Goal: Task Accomplishment & Management: Manage account settings

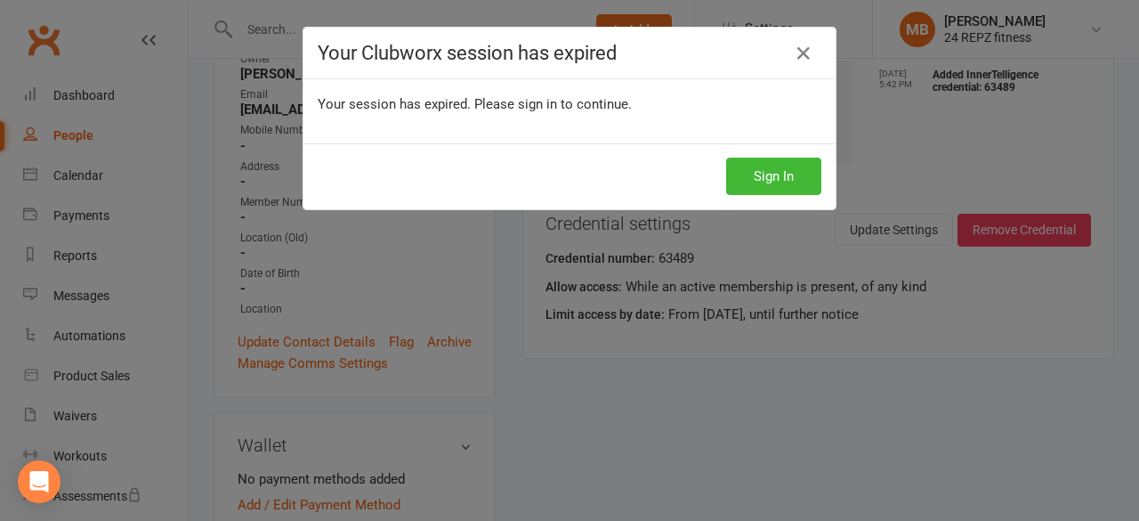
scroll to position [0, 255]
click at [766, 170] on button "Sign In" at bounding box center [773, 176] width 95 height 37
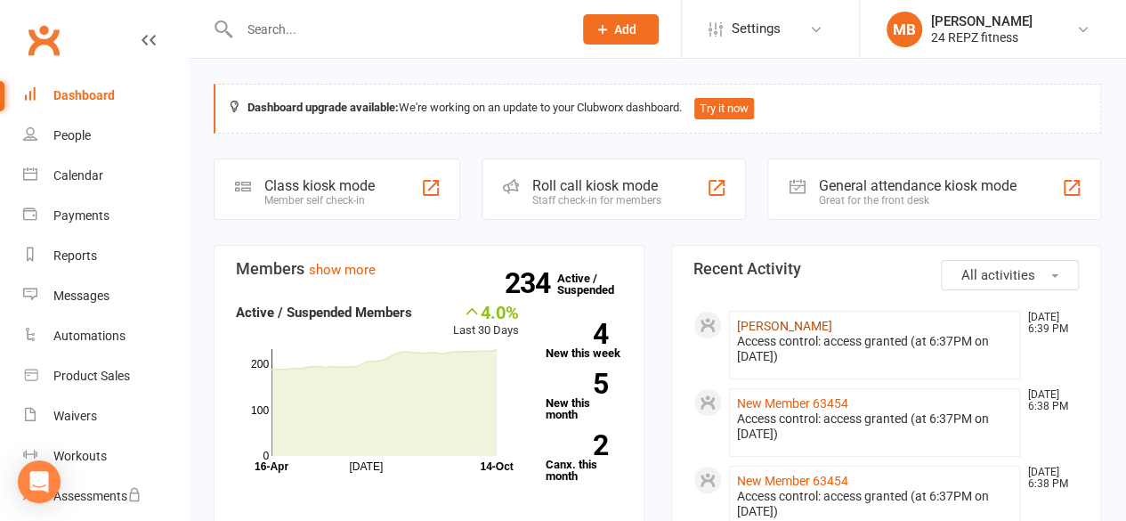
click at [760, 322] on link "Ava Tom" at bounding box center [784, 326] width 95 height 14
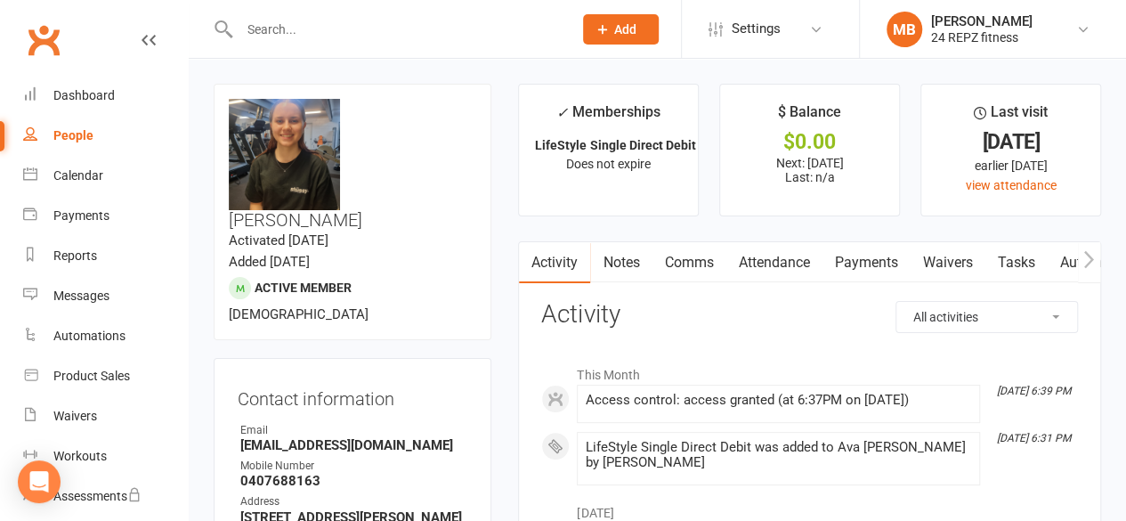
click at [874, 252] on link "Payments" at bounding box center [866, 262] width 88 height 41
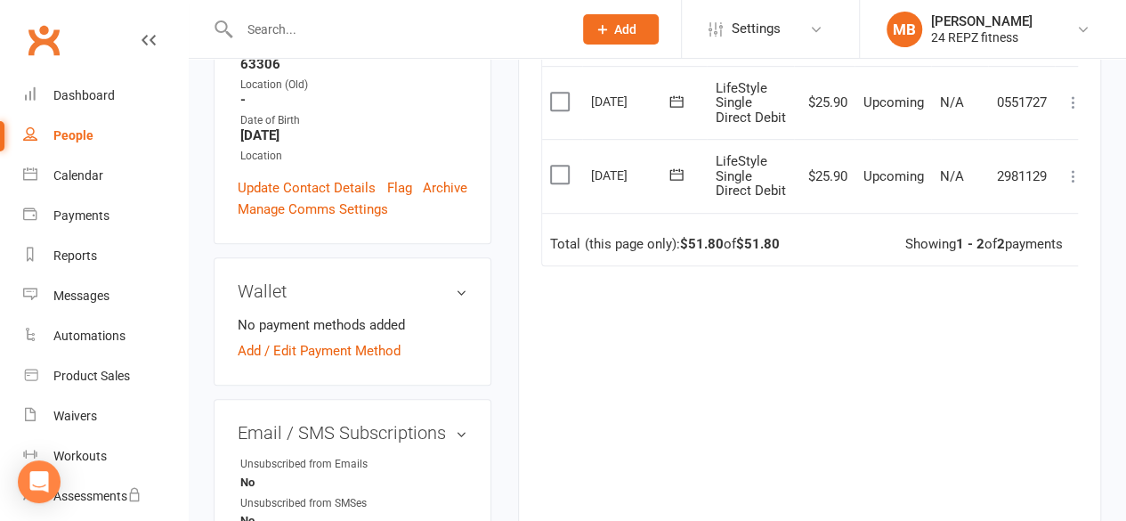
scroll to position [443, 0]
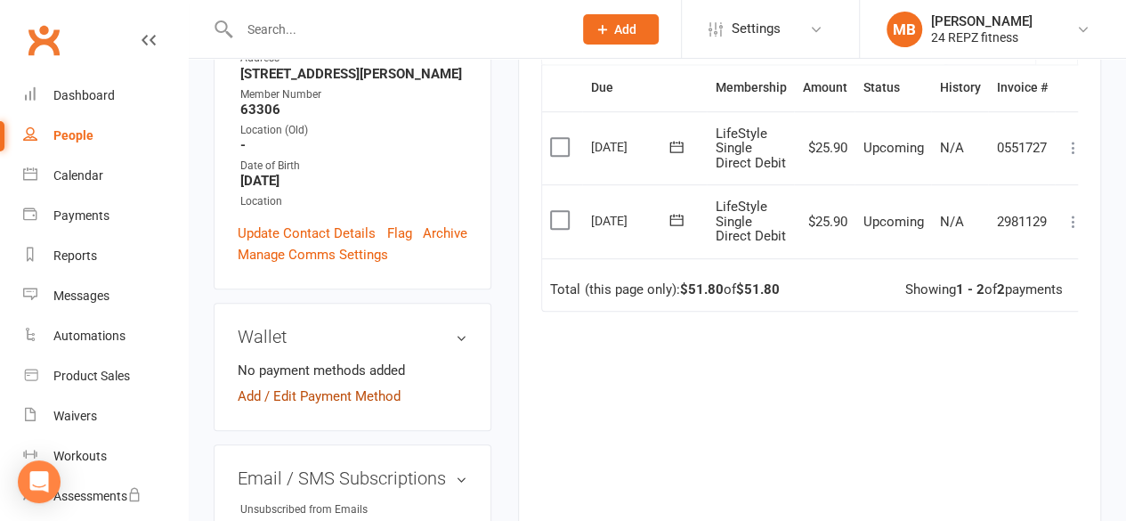
click at [301, 385] on link "Add / Edit Payment Method" at bounding box center [319, 395] width 163 height 21
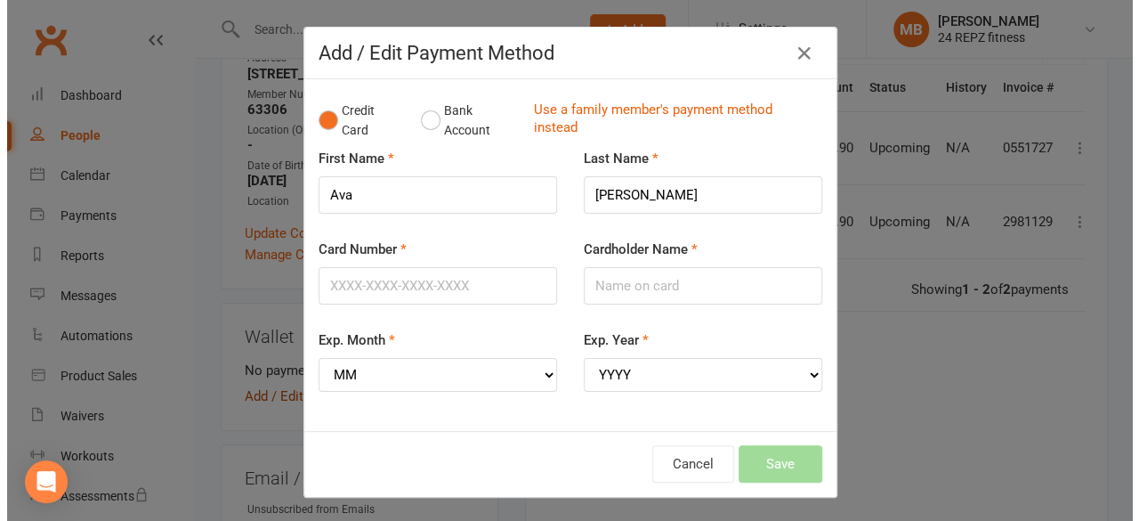
scroll to position [422, 0]
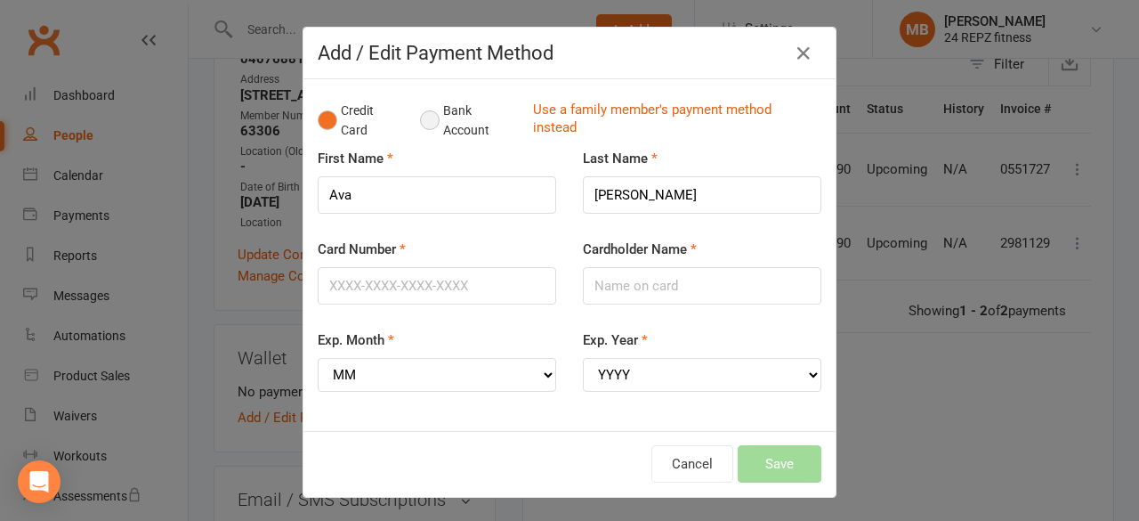
click at [426, 114] on button "Bank Account" at bounding box center [469, 120] width 99 height 54
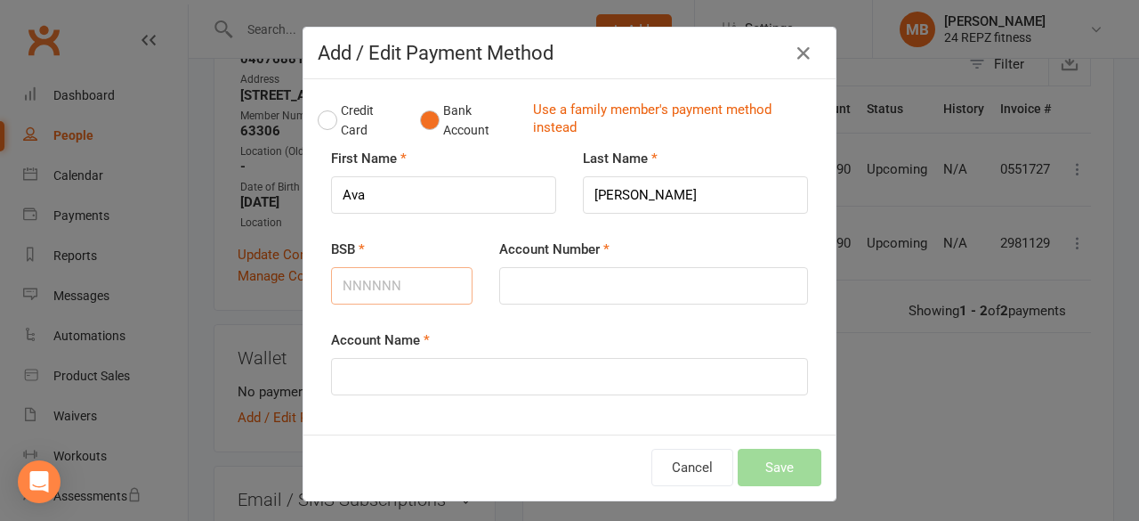
click at [377, 284] on input "BSB" at bounding box center [402, 285] width 142 height 37
type input "062948"
click at [540, 293] on input "Account Number" at bounding box center [653, 285] width 309 height 37
type input "30923388"
click at [370, 385] on input "Account Name" at bounding box center [569, 376] width 477 height 37
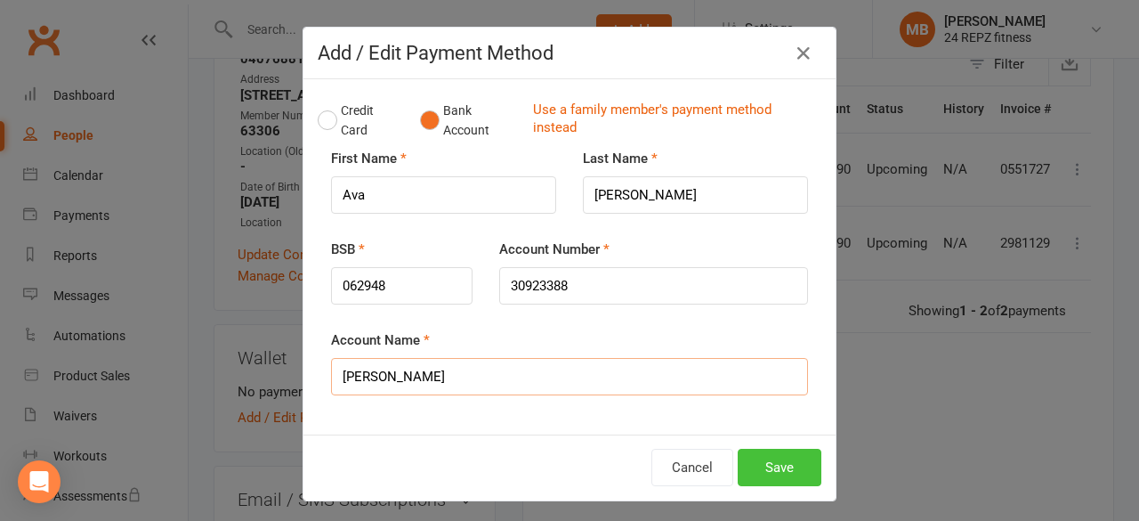
type input "Ava Tom"
click at [774, 458] on button "Save" at bounding box center [780, 467] width 84 height 37
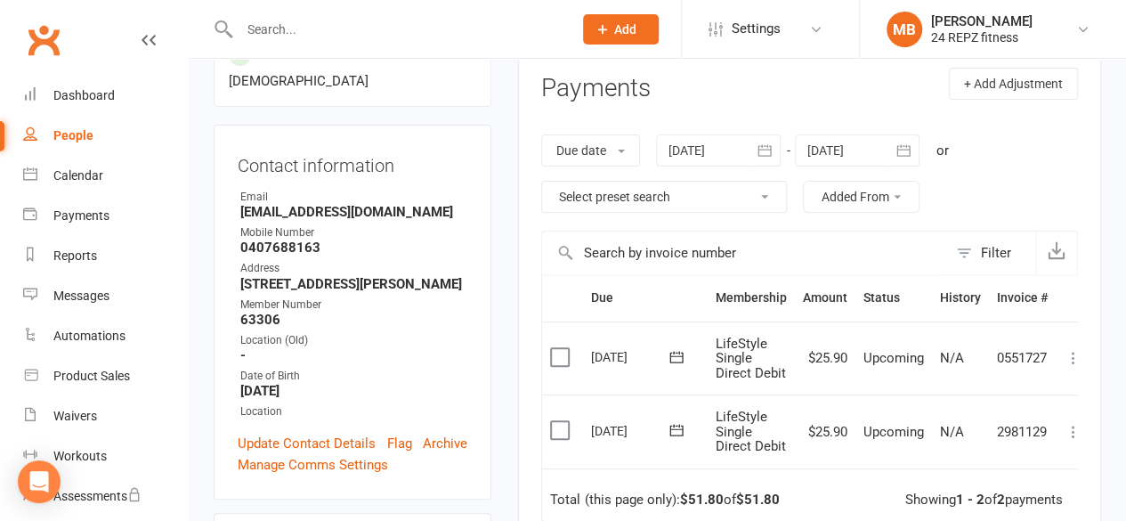
scroll to position [235, 0]
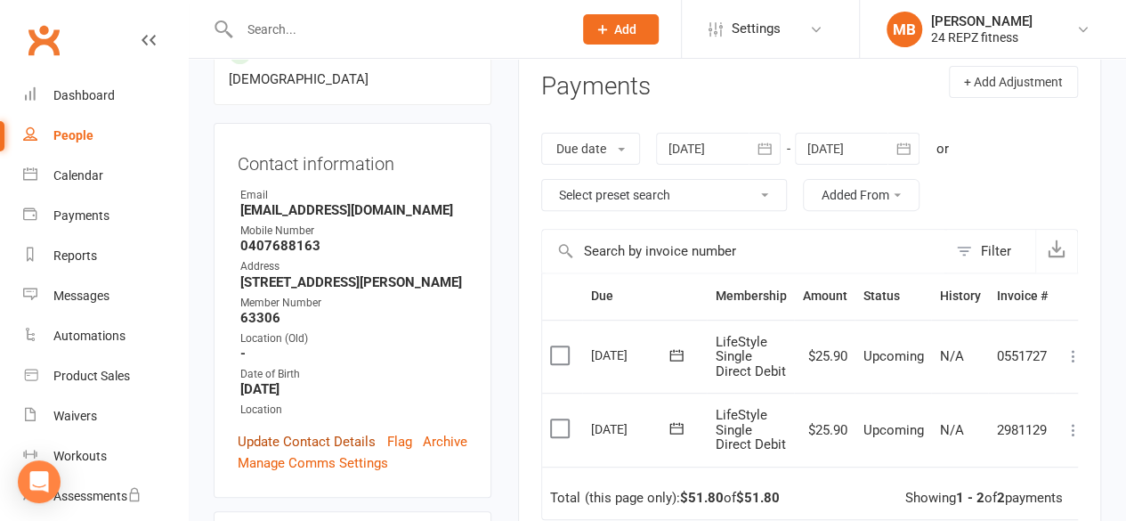
click at [324, 431] on link "Update Contact Details" at bounding box center [307, 441] width 138 height 21
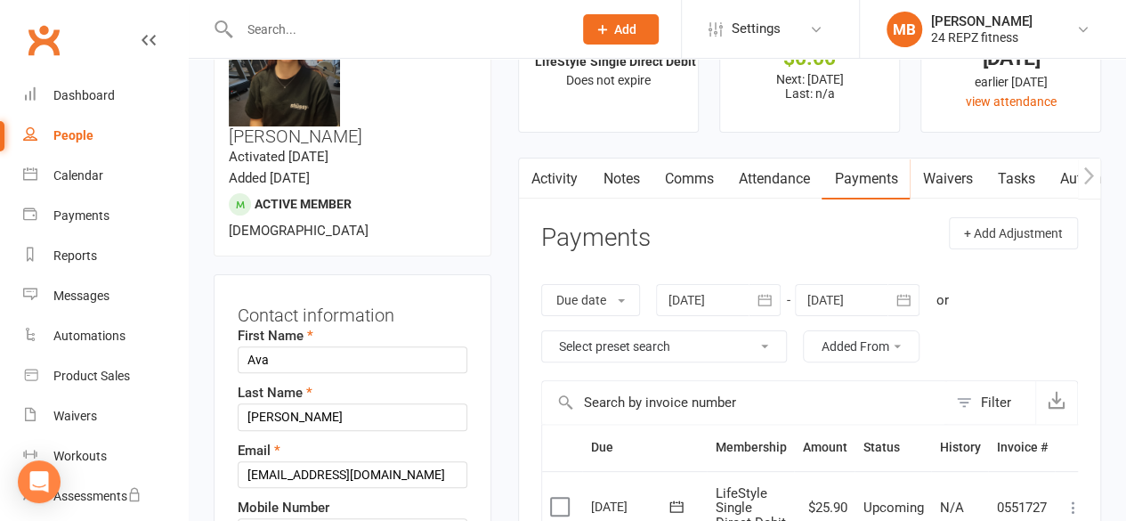
scroll to position [84, 0]
click at [285, 403] on input "Tom" at bounding box center [353, 416] width 230 height 27
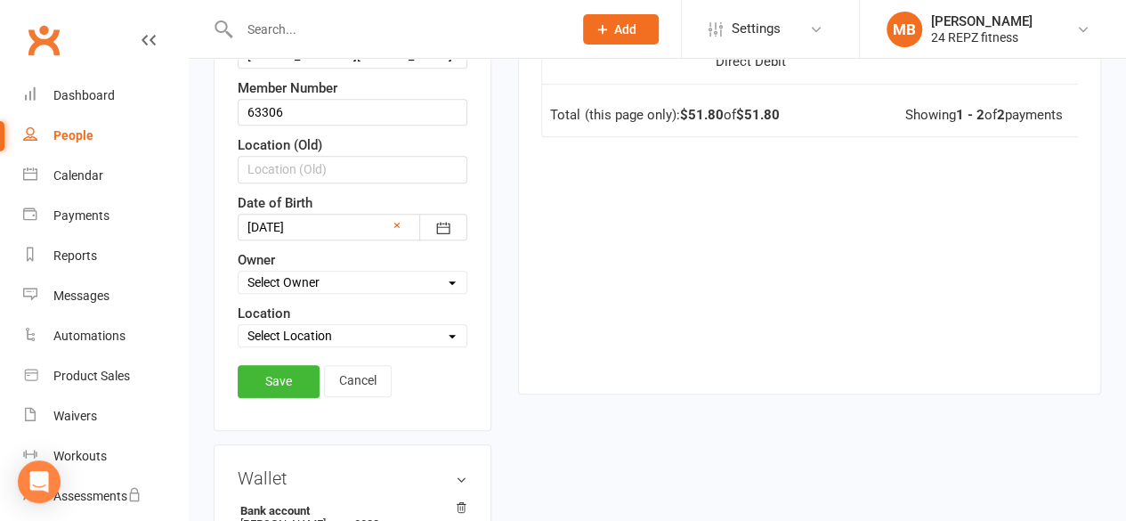
scroll to position [632, 0]
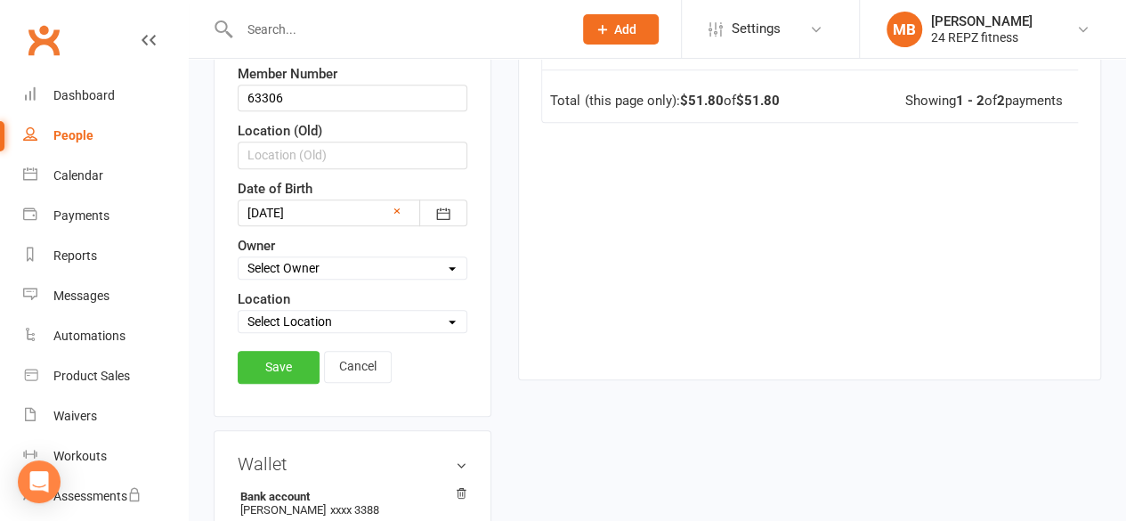
type input "Tom 63306"
click at [272, 351] on link "Save" at bounding box center [279, 367] width 82 height 32
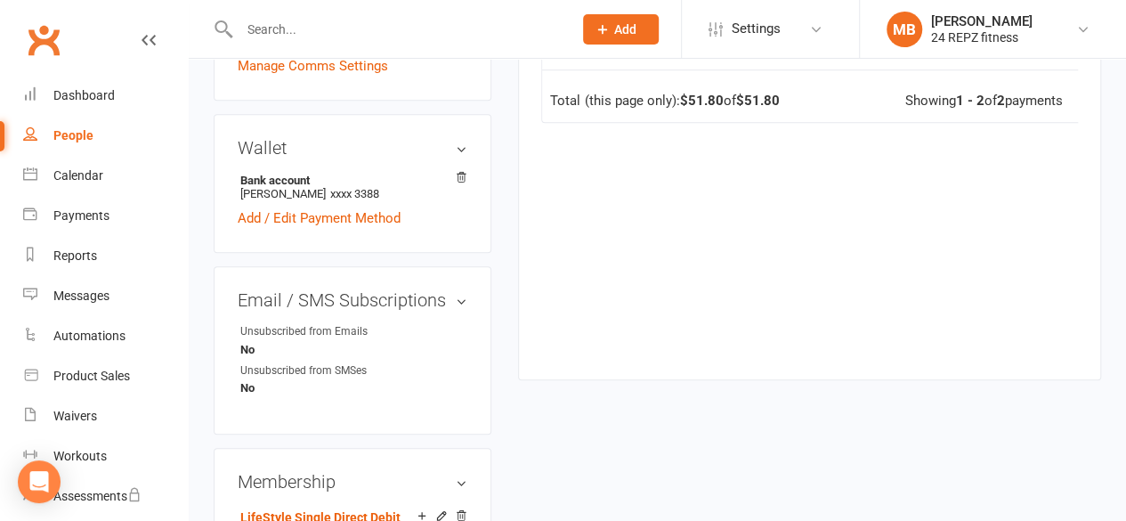
click at [292, 40] on input "text" at bounding box center [397, 29] width 327 height 25
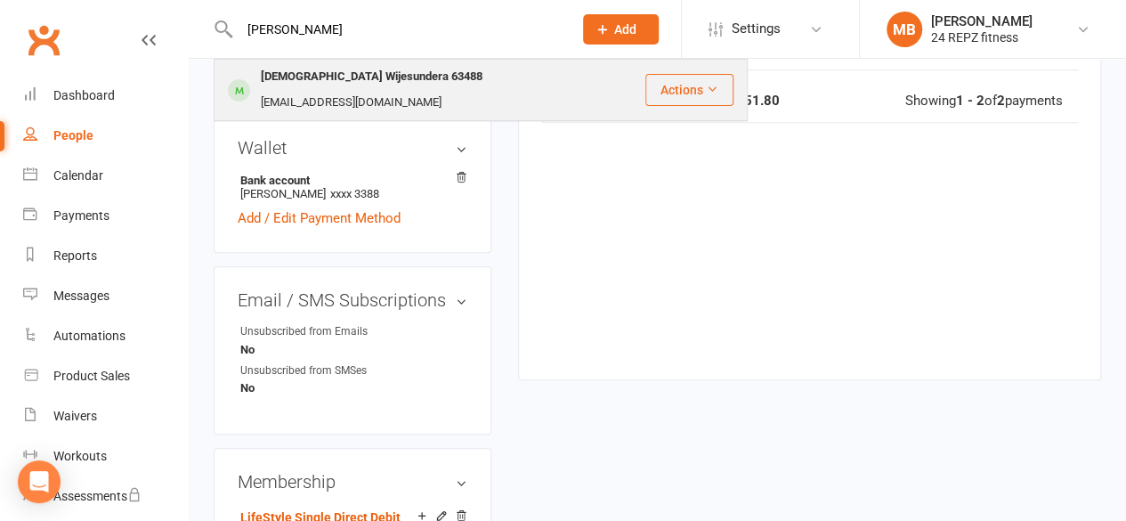
type input "budd"
click at [359, 67] on div "Buddhima Wijesundera 63488" at bounding box center [371, 77] width 232 height 26
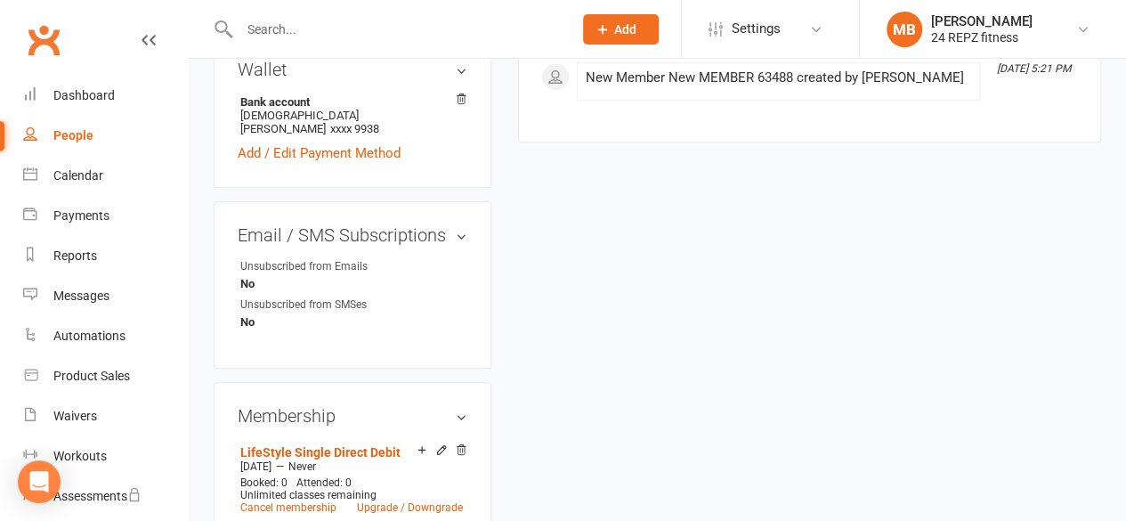
scroll to position [775, 0]
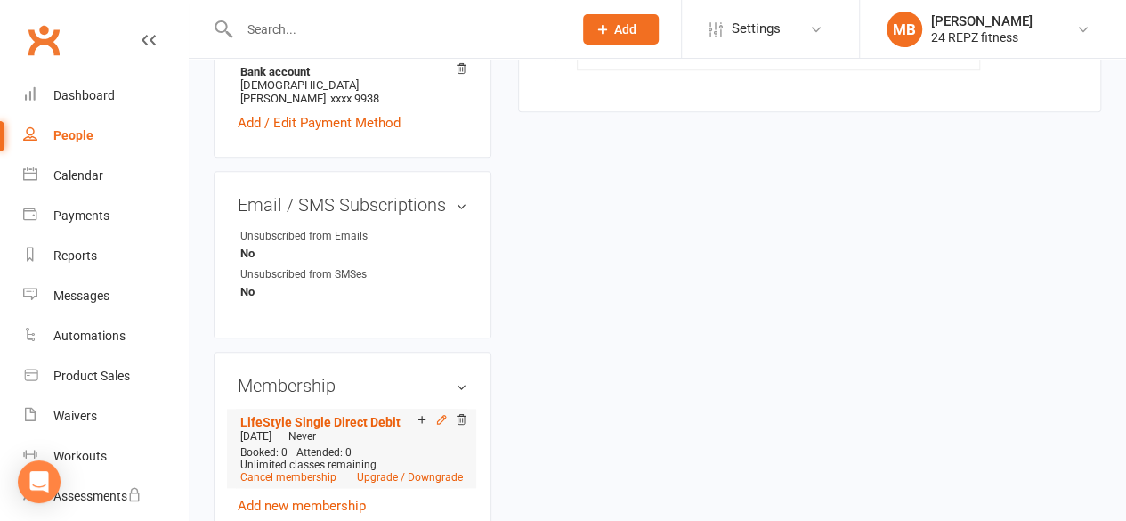
click at [438, 413] on icon at bounding box center [441, 419] width 12 height 12
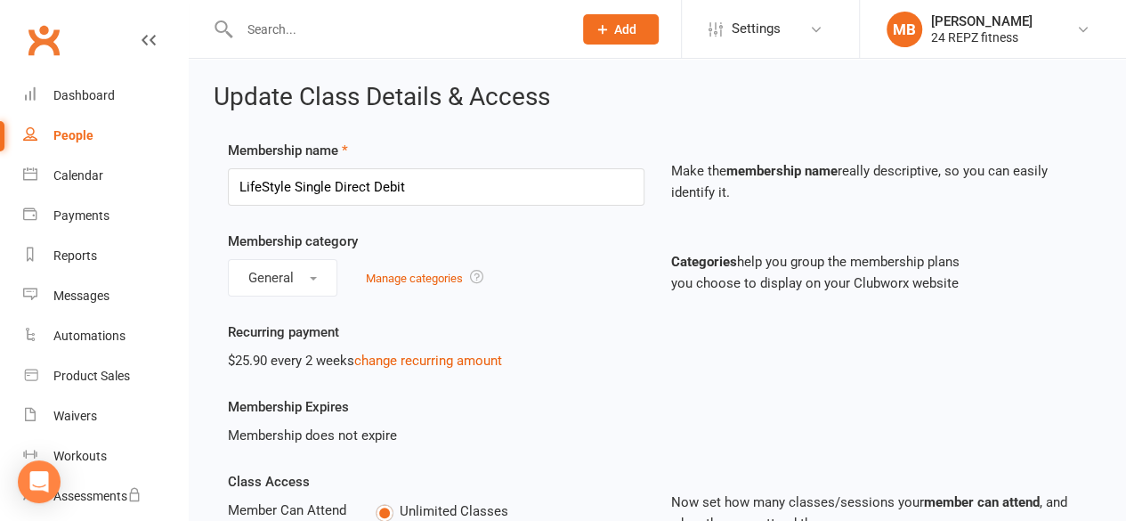
click at [296, 24] on input "text" at bounding box center [397, 29] width 327 height 25
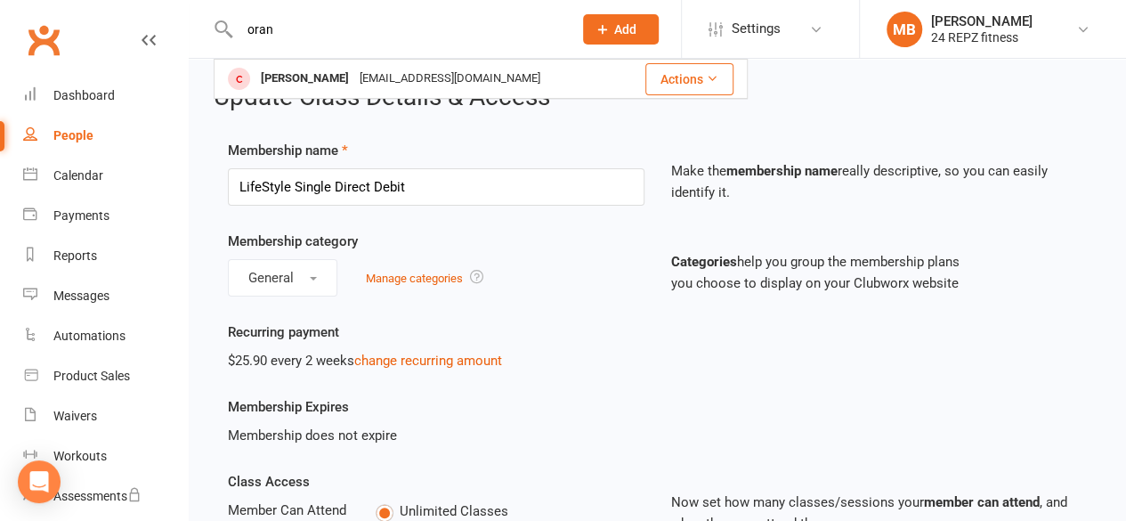
type input "oran"
click at [815, 365] on div "Recurring payment $25.90 every 2 weeks change recurring amount" at bounding box center [658, 358] width 886 height 75
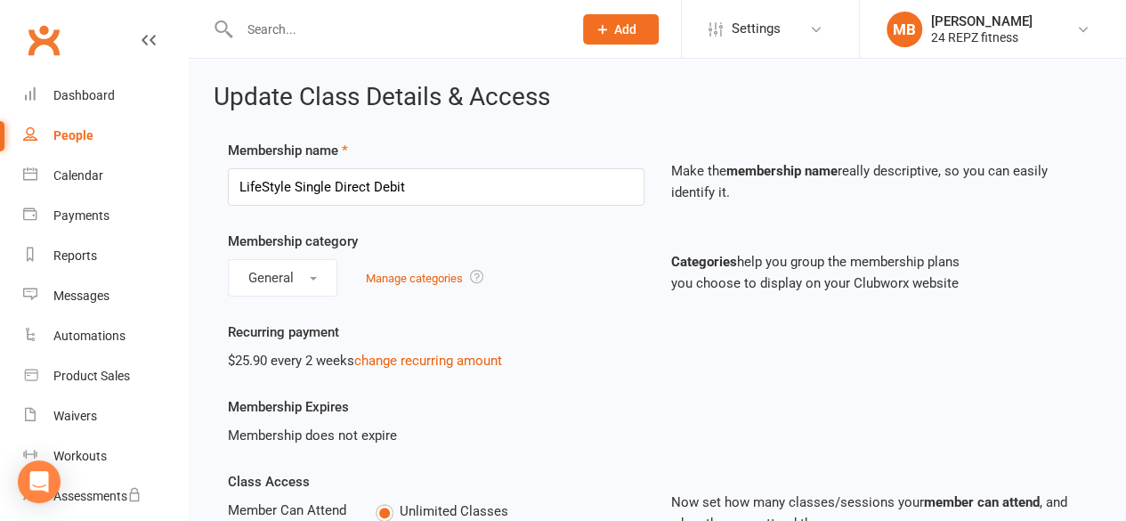
click at [292, 30] on input "text" at bounding box center [397, 29] width 327 height 25
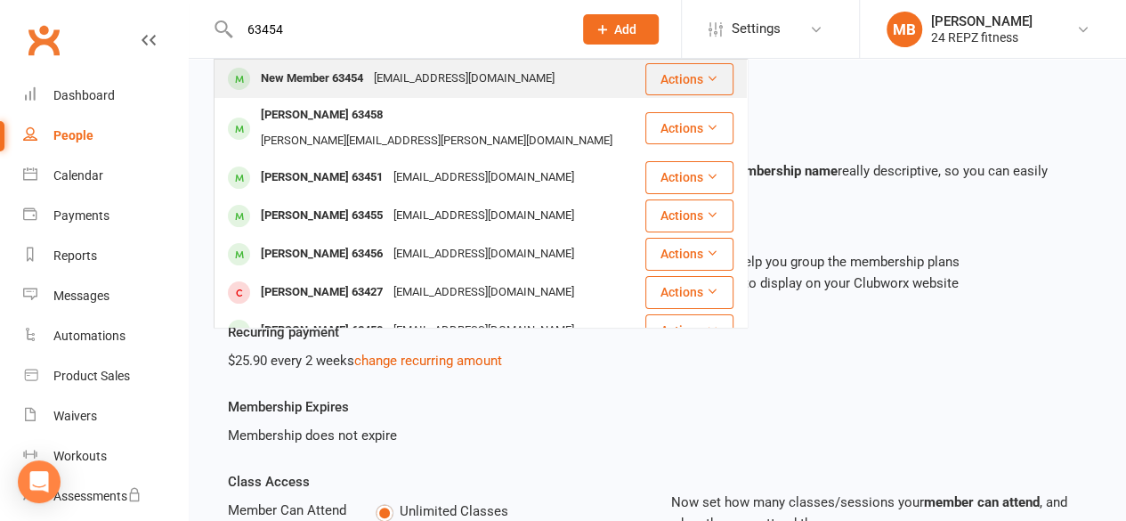
type input "63454"
click at [335, 70] on div "New Member 63454" at bounding box center [311, 79] width 113 height 26
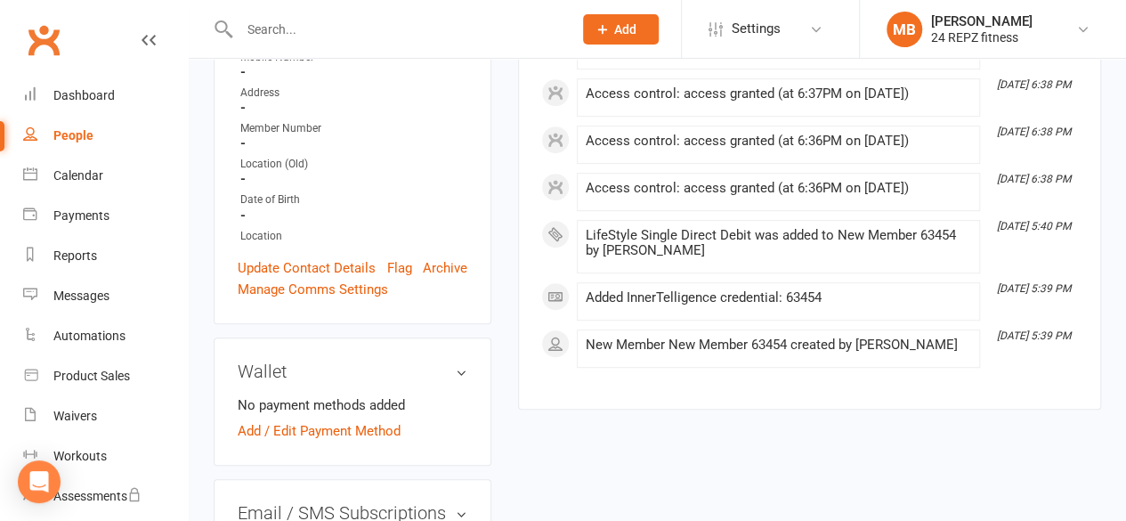
scroll to position [346, 0]
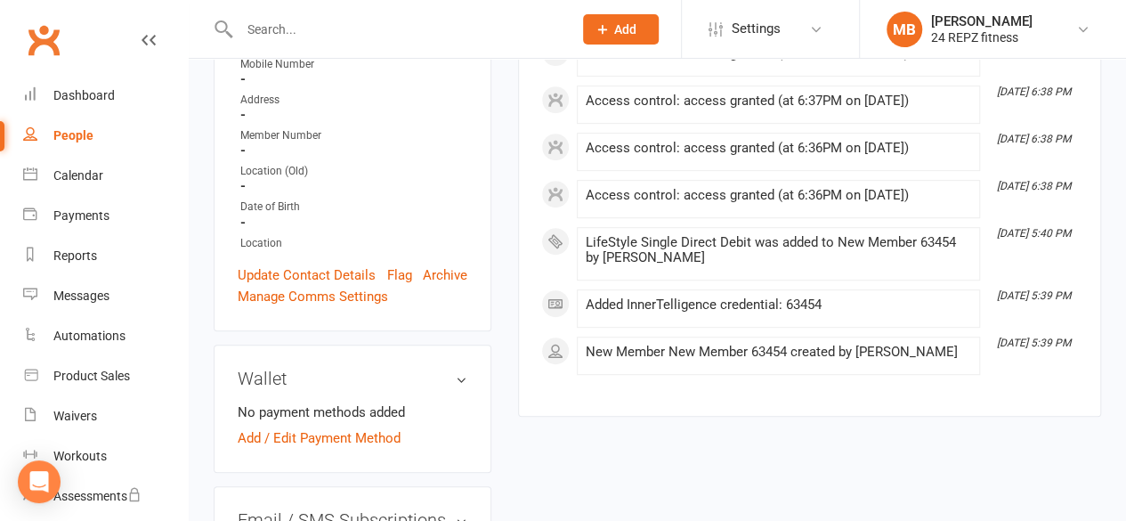
click at [278, 277] on div "Contact information Owner Michelle Bloxsom Email unknown@repz.com Mobile Number…" at bounding box center [353, 125] width 278 height 411
click at [293, 286] on link "Update Contact Details" at bounding box center [307, 274] width 138 height 21
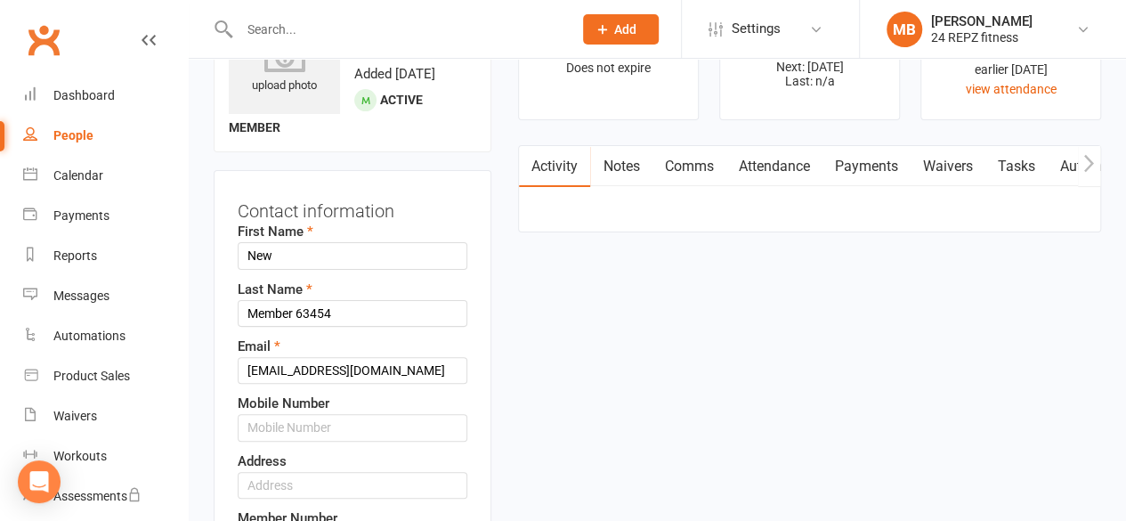
scroll to position [84, 0]
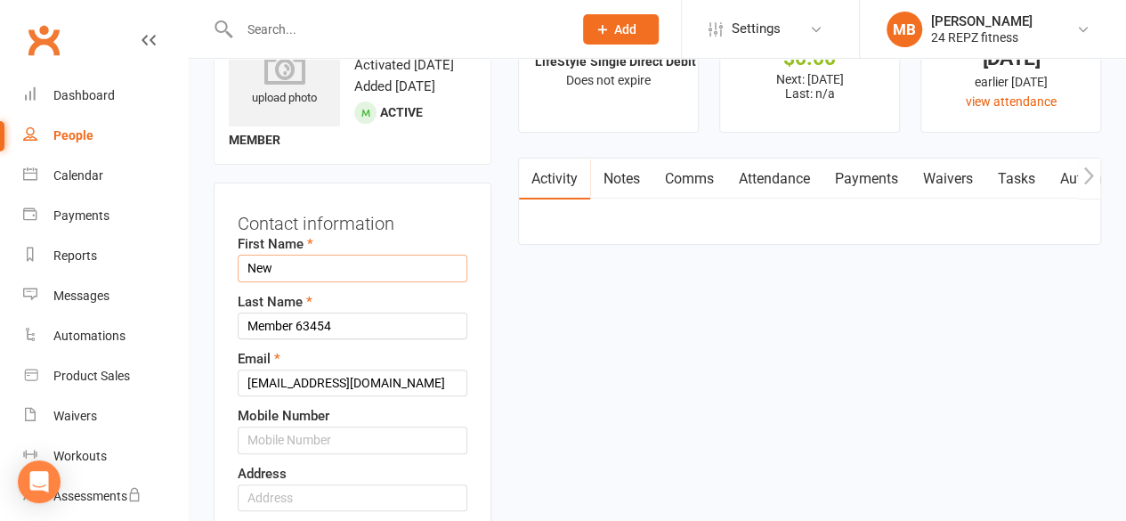
drag, startPoint x: 300, startPoint y: 293, endPoint x: 196, endPoint y: 295, distance: 104.2
type input "Oran"
drag, startPoint x: 293, startPoint y: 350, endPoint x: 191, endPoint y: 350, distance: 102.4
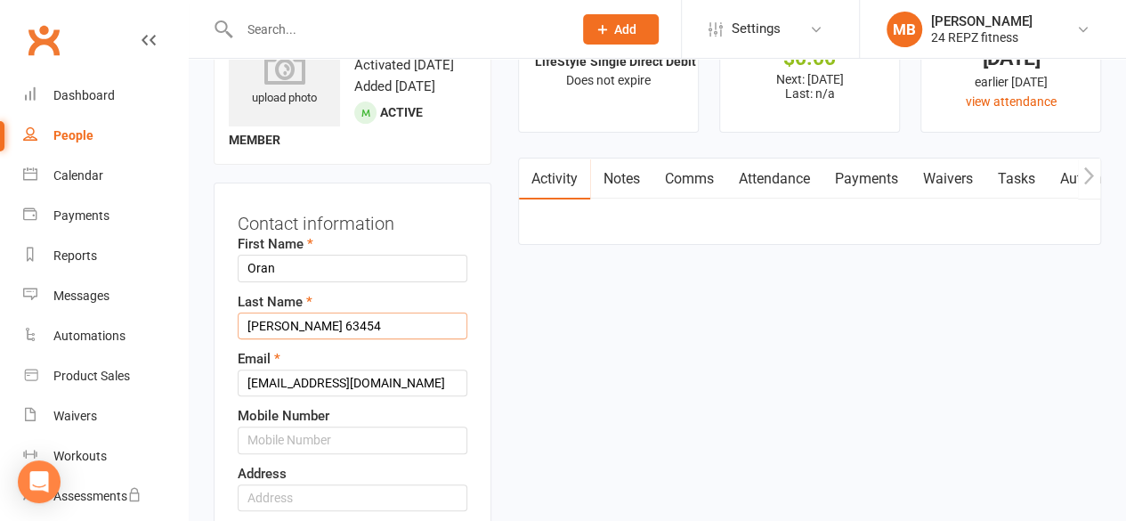
type input "Selman 63454"
drag, startPoint x: 377, startPoint y: 394, endPoint x: 146, endPoint y: 406, distance: 231.7
type input "oranselman177@gmail.com"
click at [323, 453] on input "text" at bounding box center [353, 439] width 230 height 27
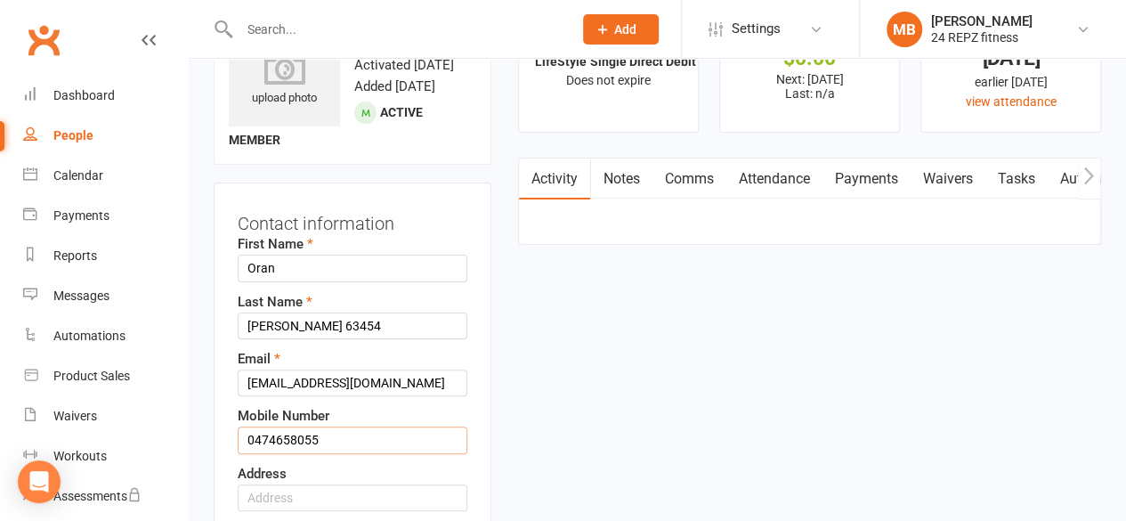
type input "0474658055"
click at [328, 511] on input "text" at bounding box center [353, 497] width 230 height 27
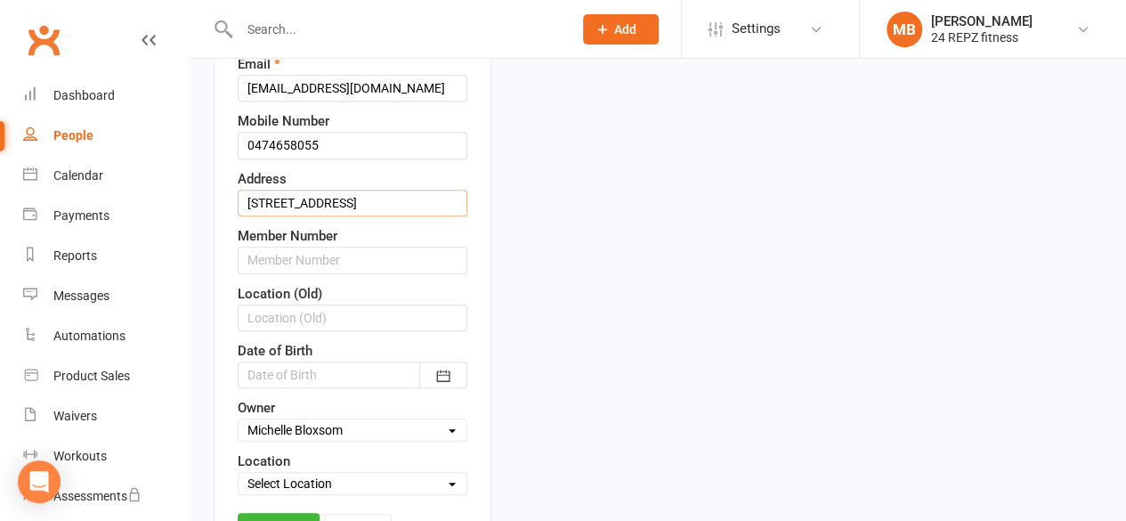
scroll to position [386, 0]
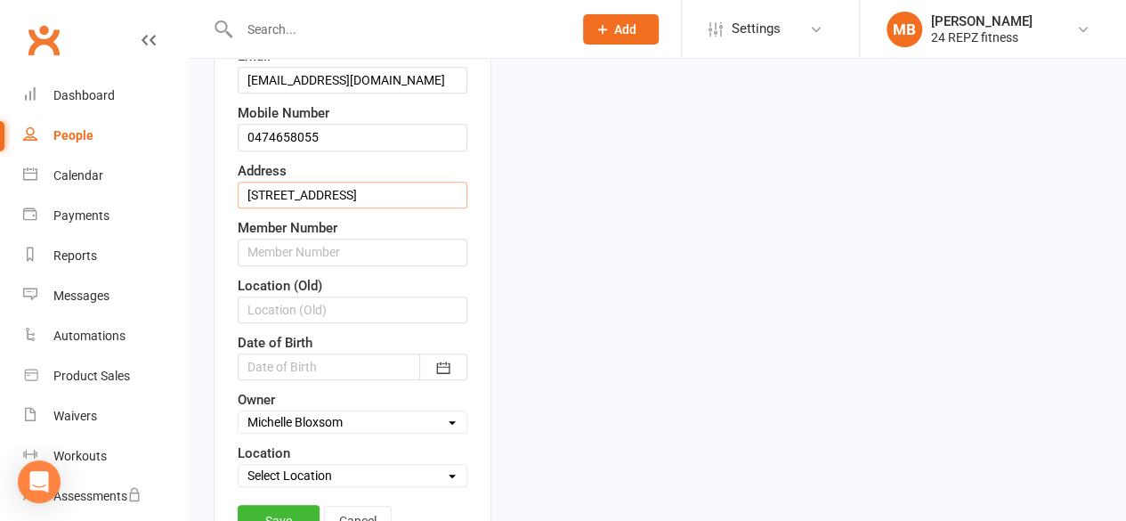
type input "59 Gray Street"
click at [345, 265] on input "text" at bounding box center [353, 252] width 230 height 27
type input "63454"
click at [348, 372] on div at bounding box center [353, 366] width 230 height 27
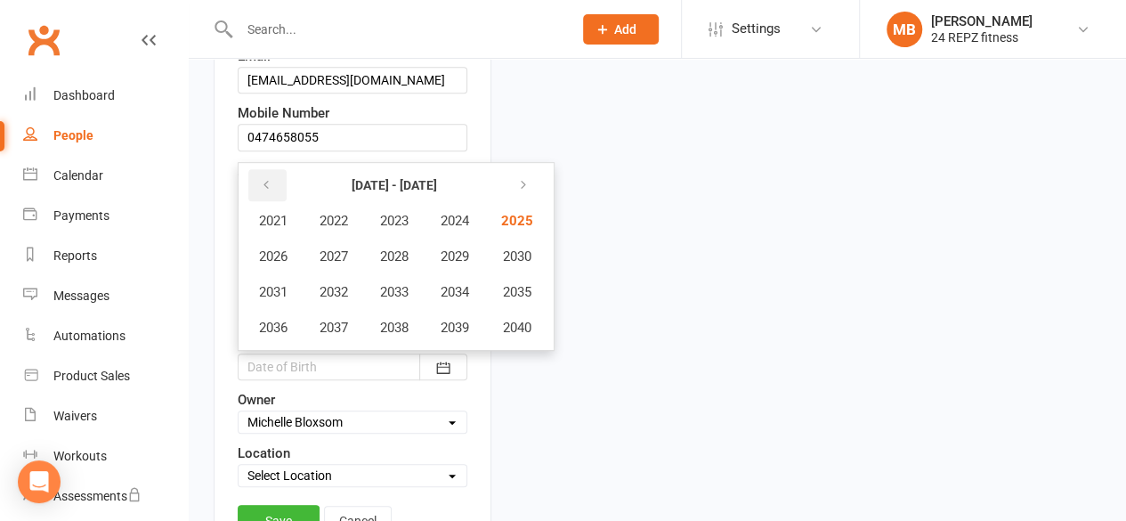
click at [265, 192] on icon "button" at bounding box center [266, 185] width 12 height 14
click at [344, 264] on span "2007" at bounding box center [334, 256] width 28 height 16
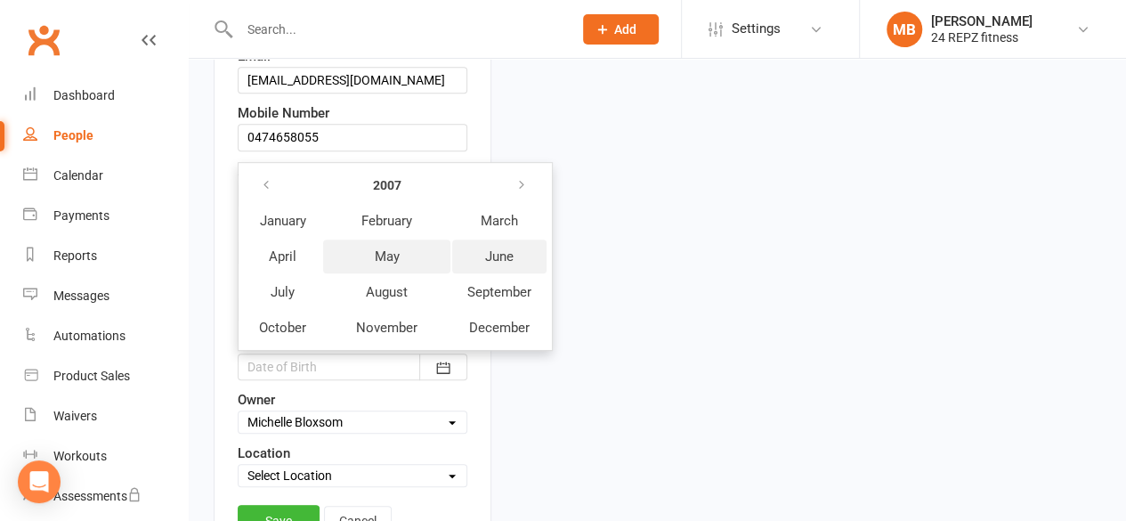
drag, startPoint x: 398, startPoint y: 260, endPoint x: 513, endPoint y: 275, distance: 115.8
click at [513, 273] on tr "April May June" at bounding box center [395, 256] width 303 height 34
click at [513, 264] on span "June" at bounding box center [499, 256] width 28 height 16
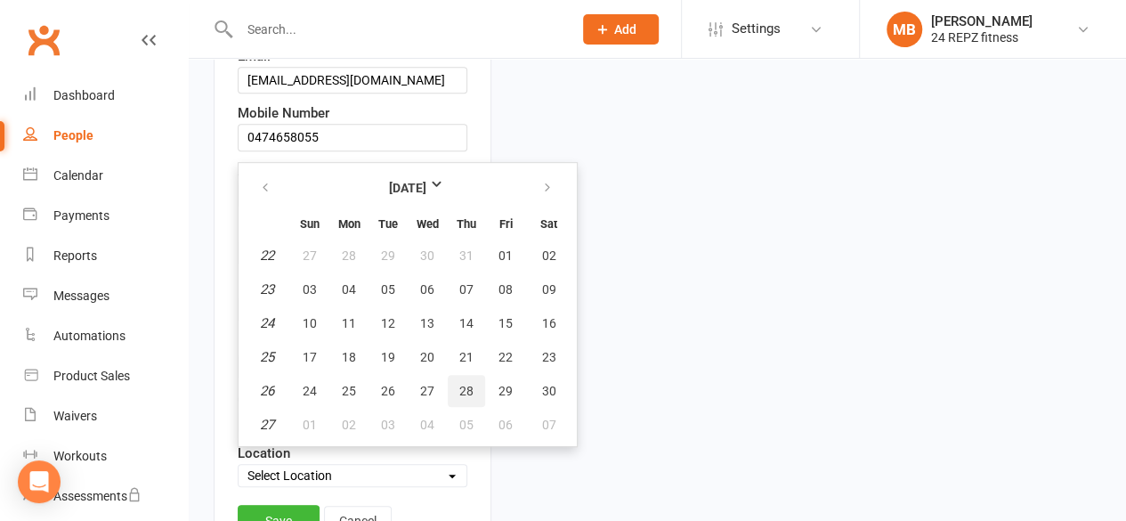
click at [482, 407] on button "28" at bounding box center [466, 391] width 37 height 32
type input "28 Jun 2007"
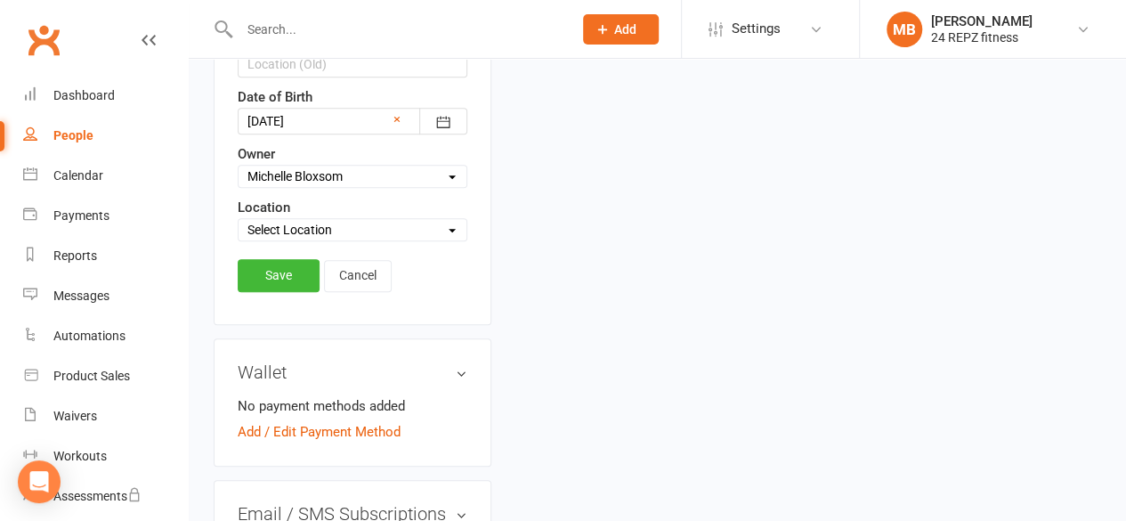
scroll to position [646, 0]
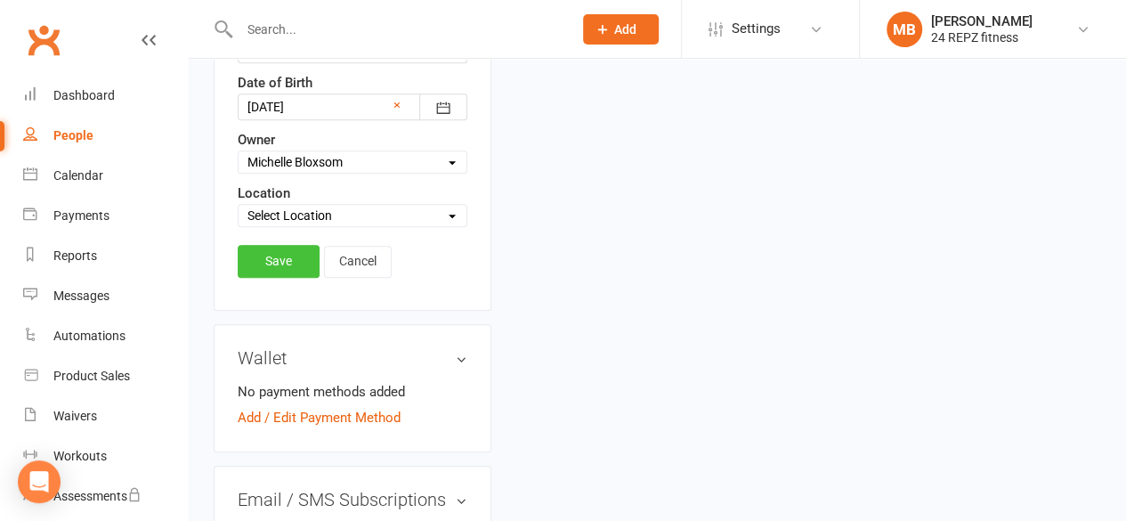
click at [281, 270] on link "Save" at bounding box center [279, 261] width 82 height 32
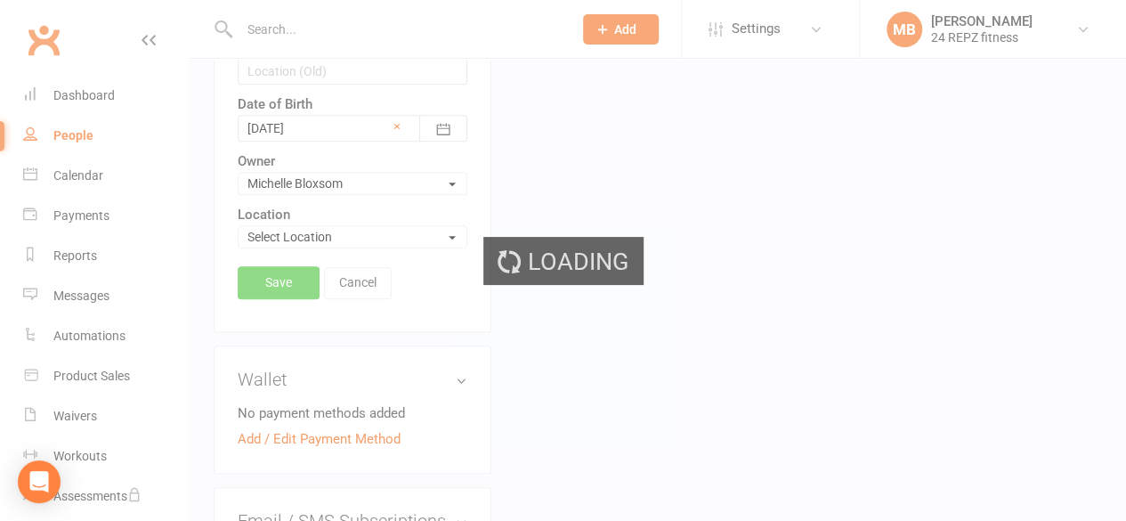
scroll to position [668, 0]
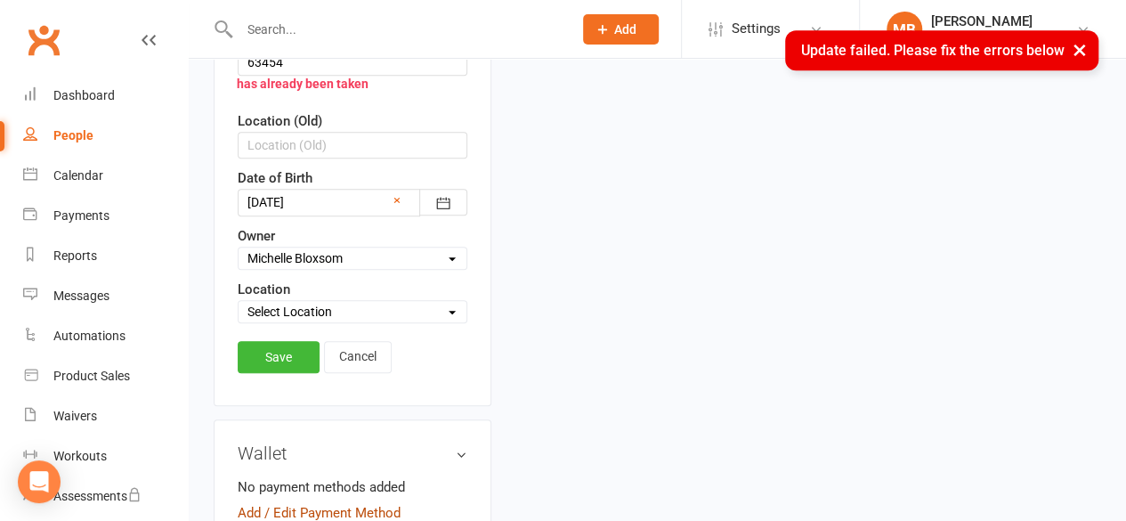
click at [313, 502] on link "Add / Edit Payment Method" at bounding box center [319, 512] width 163 height 21
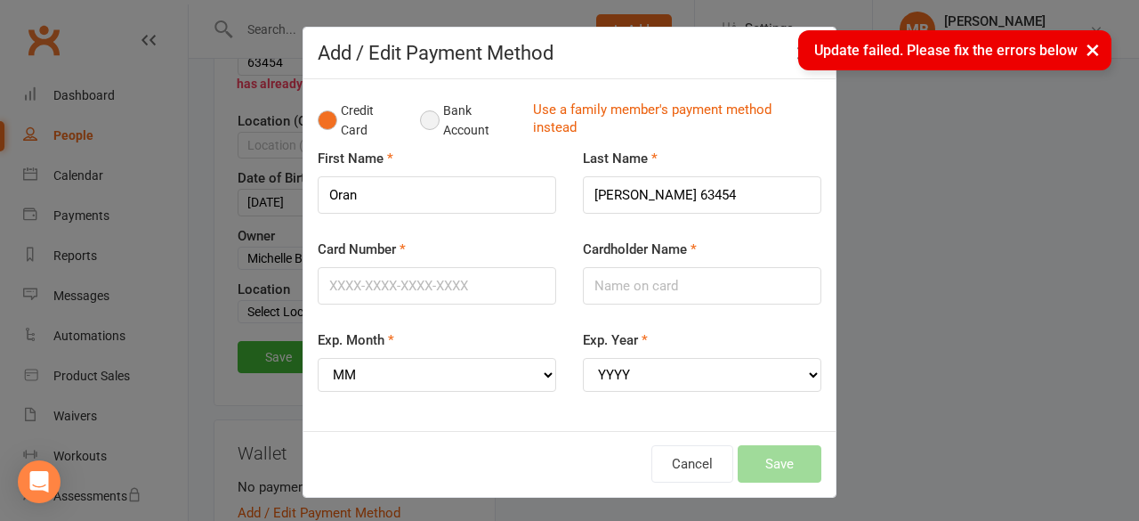
click at [422, 114] on button "Bank Account" at bounding box center [469, 120] width 99 height 54
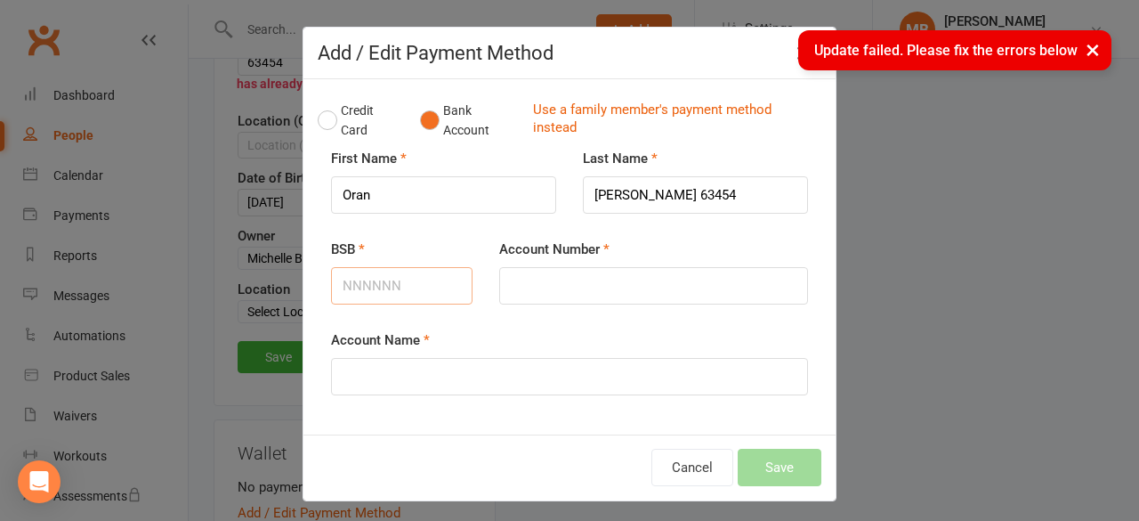
click at [373, 275] on input "BSB" at bounding box center [402, 285] width 142 height 37
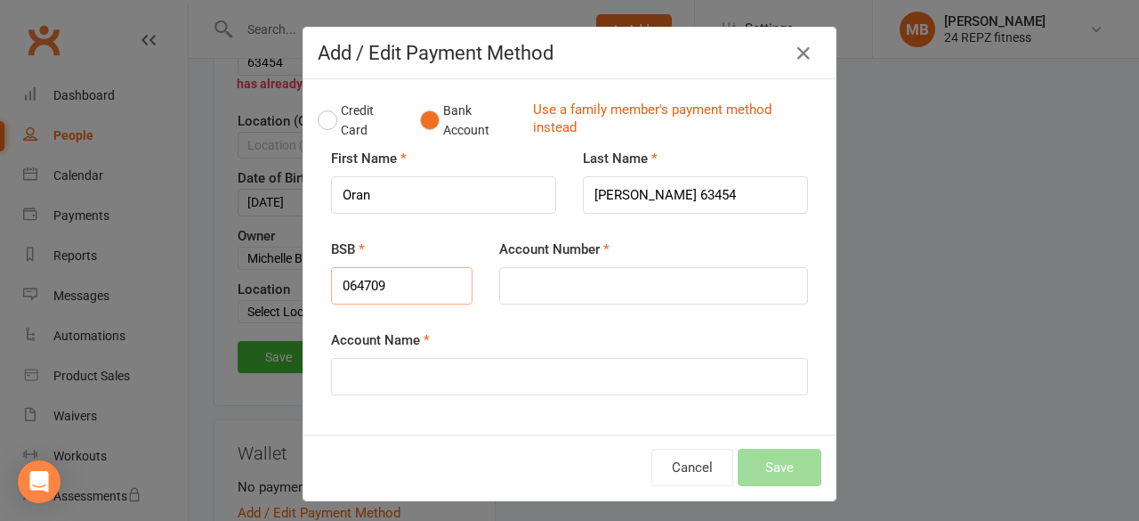
type input "064709"
click at [509, 283] on input "Account Number" at bounding box center [653, 285] width 309 height 37
type input "10856154"
click at [366, 366] on input "Account Name" at bounding box center [569, 376] width 477 height 37
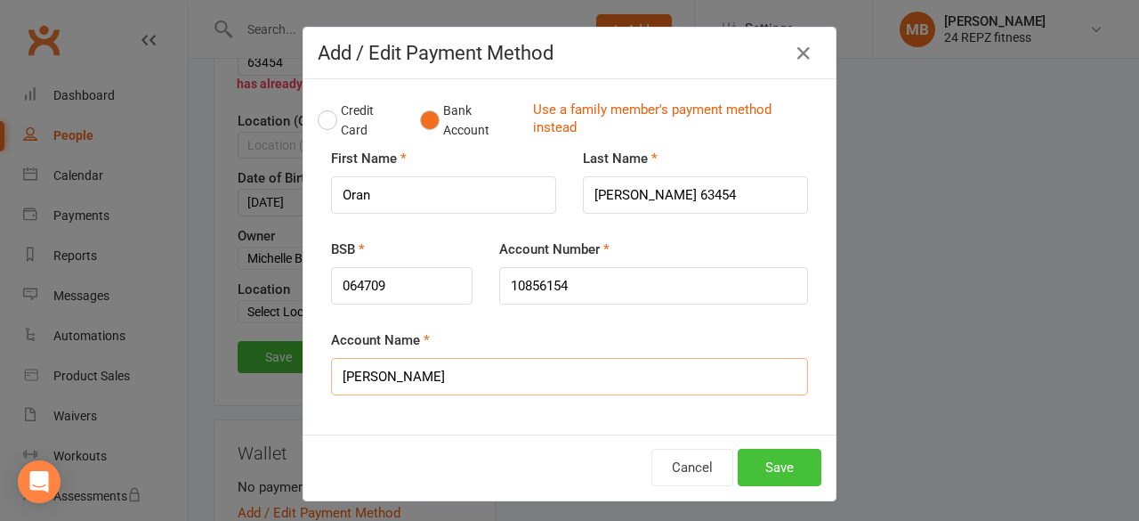
type input "Oran Selman"
click at [784, 469] on button "Save" at bounding box center [780, 467] width 84 height 37
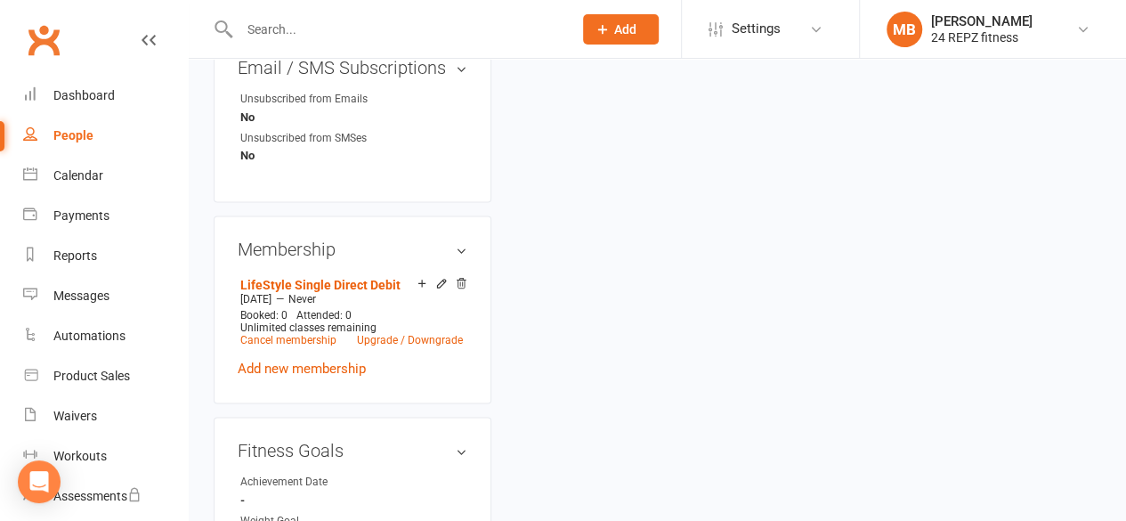
scroll to position [1105, 0]
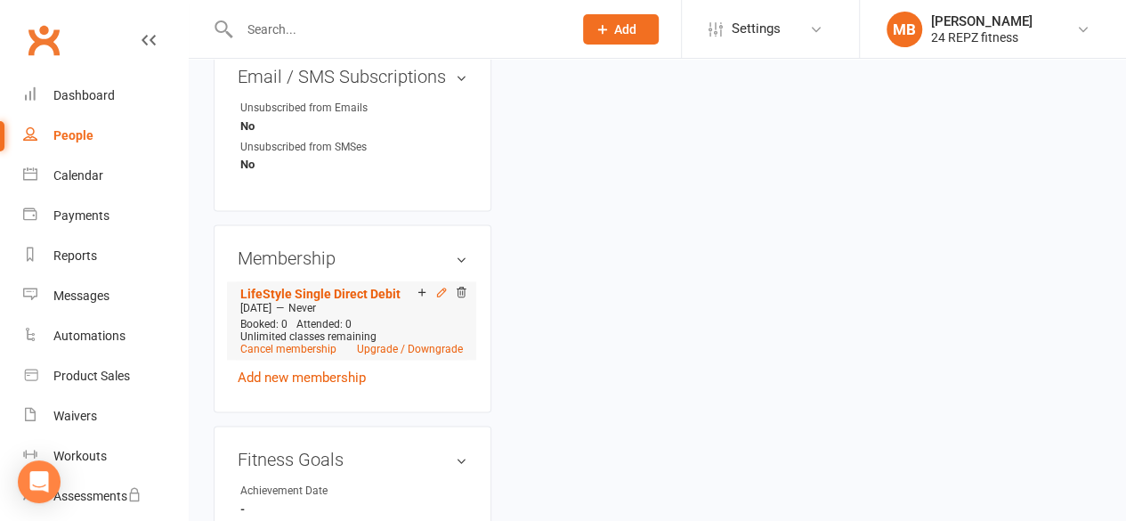
click at [437, 298] on icon at bounding box center [441, 292] width 12 height 12
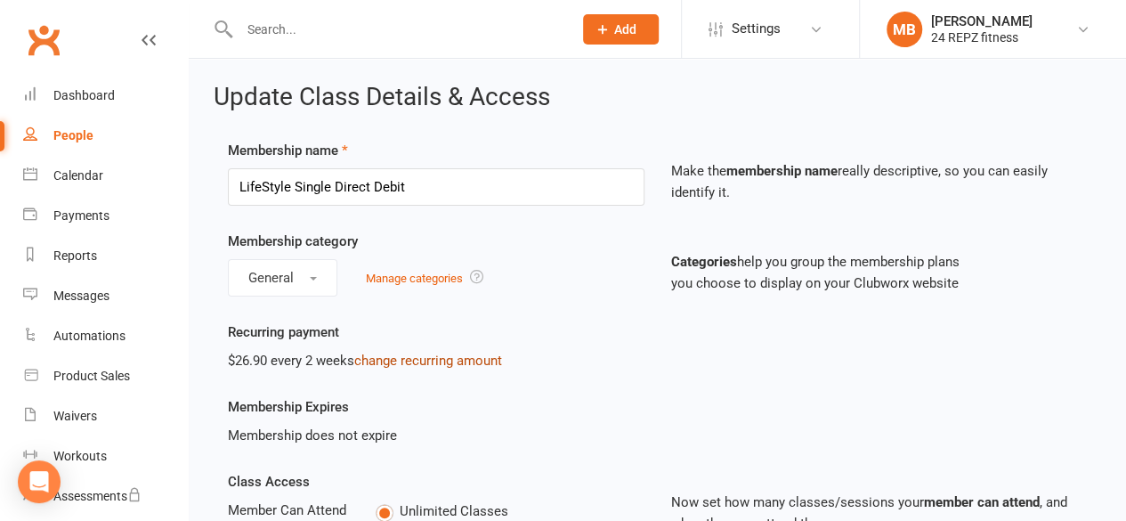
click at [416, 355] on link "change recurring amount" at bounding box center [428, 361] width 148 height 16
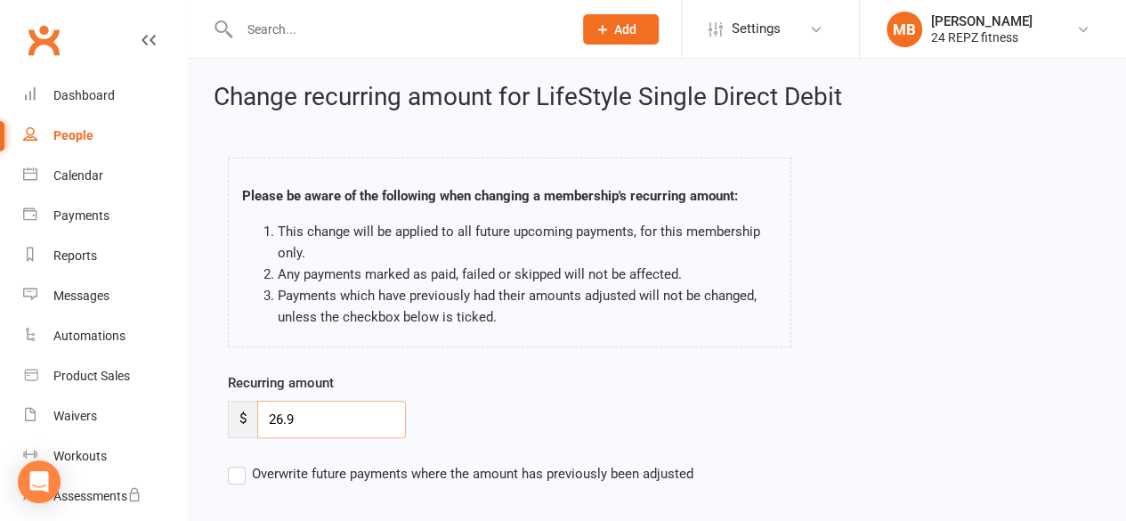
click at [280, 418] on input "26.9" at bounding box center [331, 419] width 149 height 37
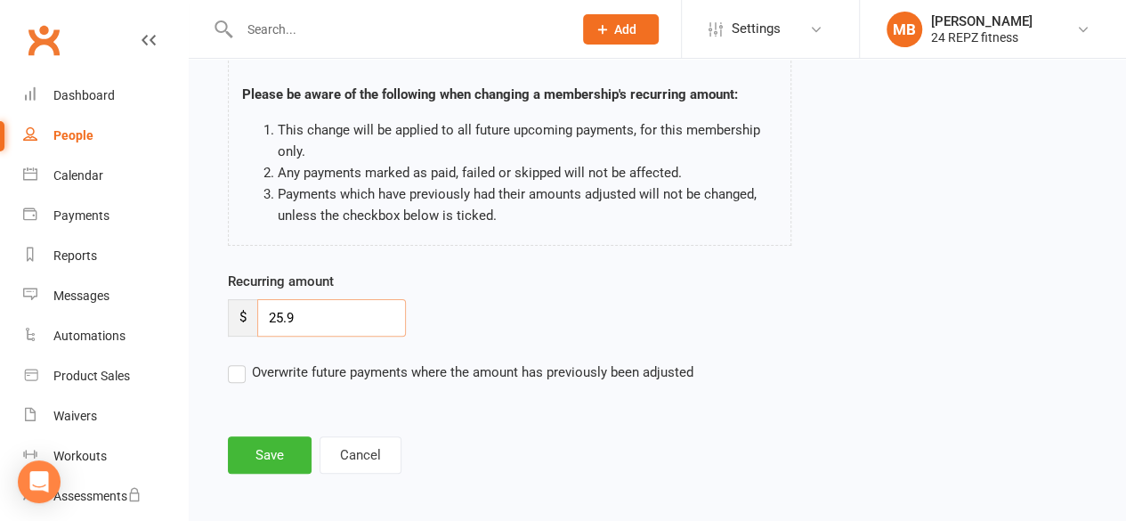
scroll to position [106, 0]
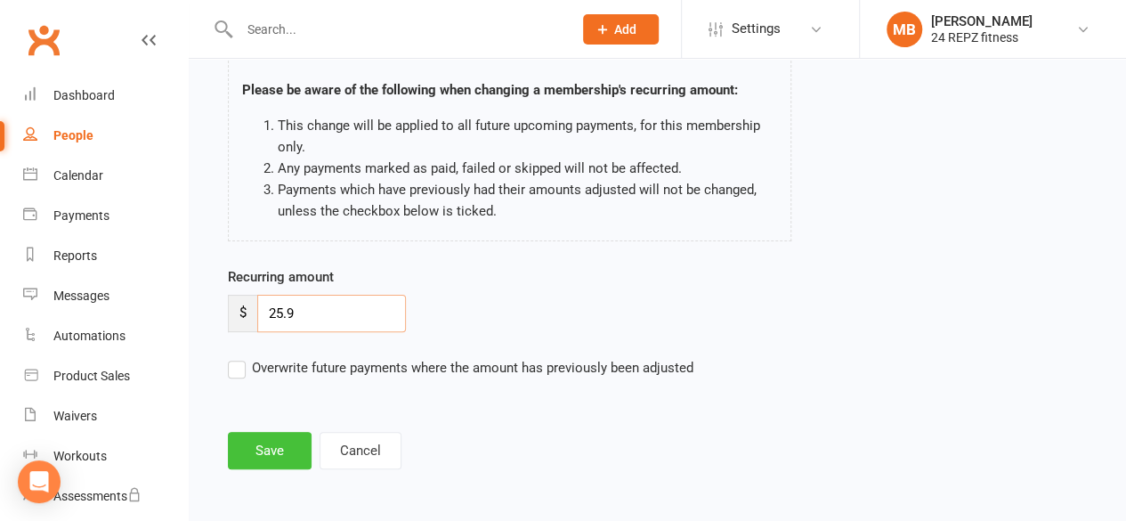
type input "25.9"
click at [283, 436] on button "Save" at bounding box center [270, 450] width 84 height 37
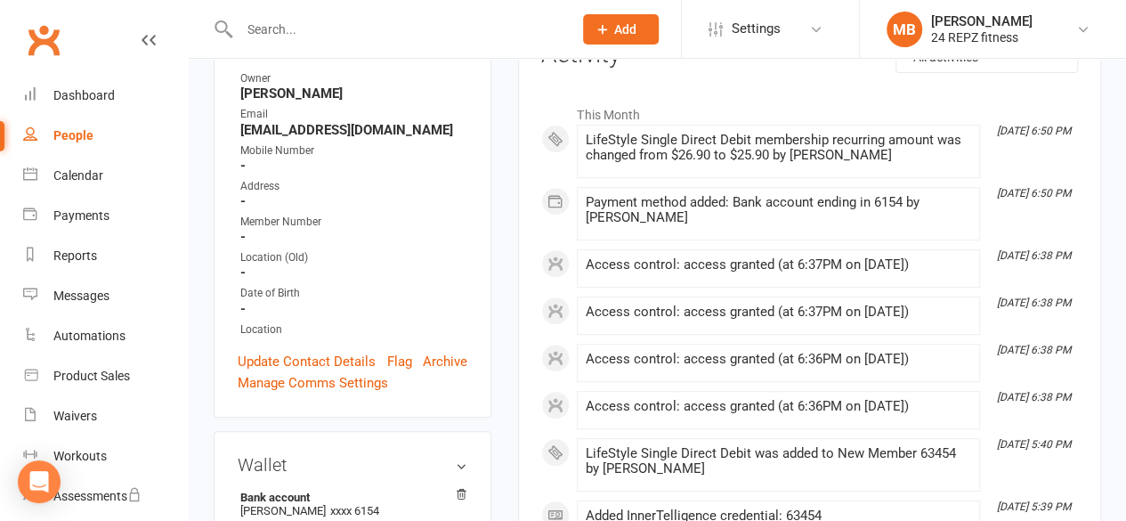
scroll to position [172, 0]
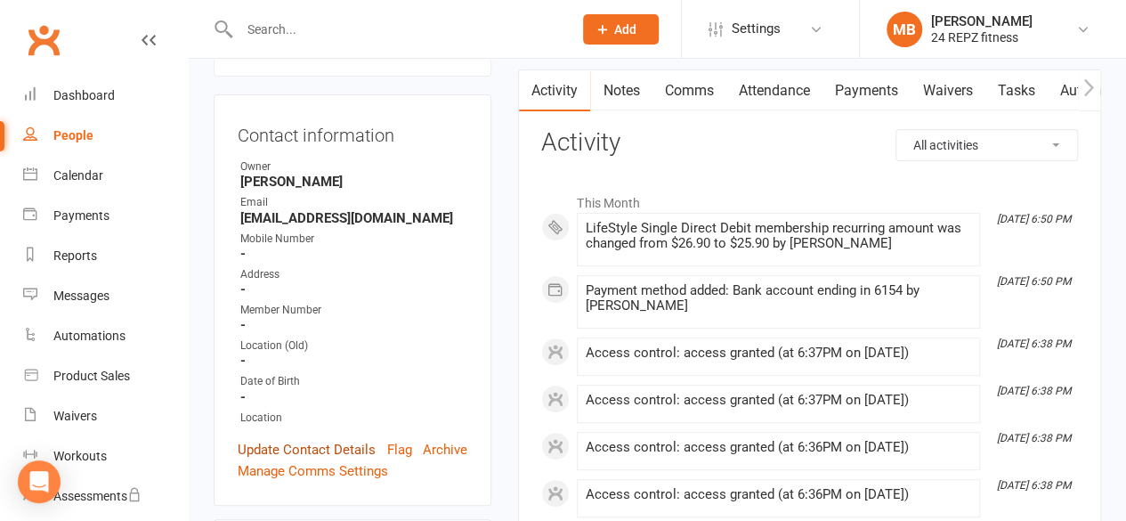
click at [322, 460] on link "Update Contact Details" at bounding box center [307, 449] width 138 height 21
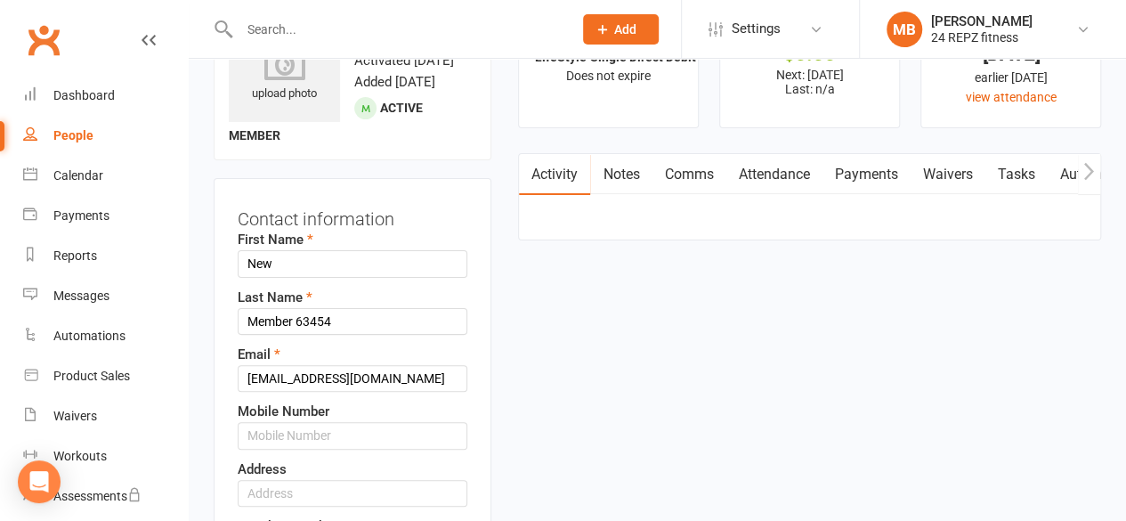
scroll to position [84, 0]
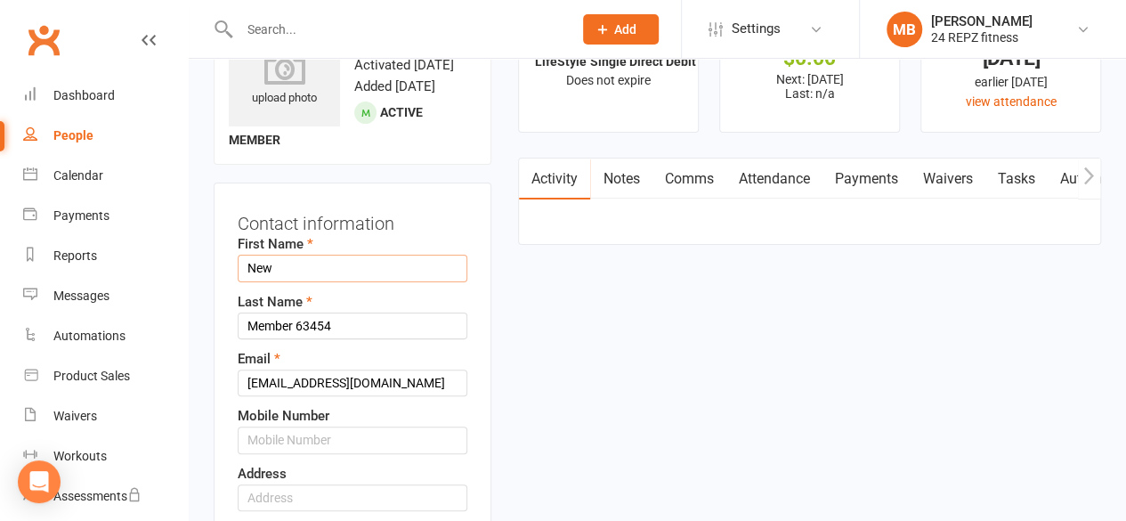
drag, startPoint x: 301, startPoint y: 288, endPoint x: 178, endPoint y: 304, distance: 123.8
type input "Oran"
drag, startPoint x: 293, startPoint y: 347, endPoint x: 201, endPoint y: 351, distance: 91.8
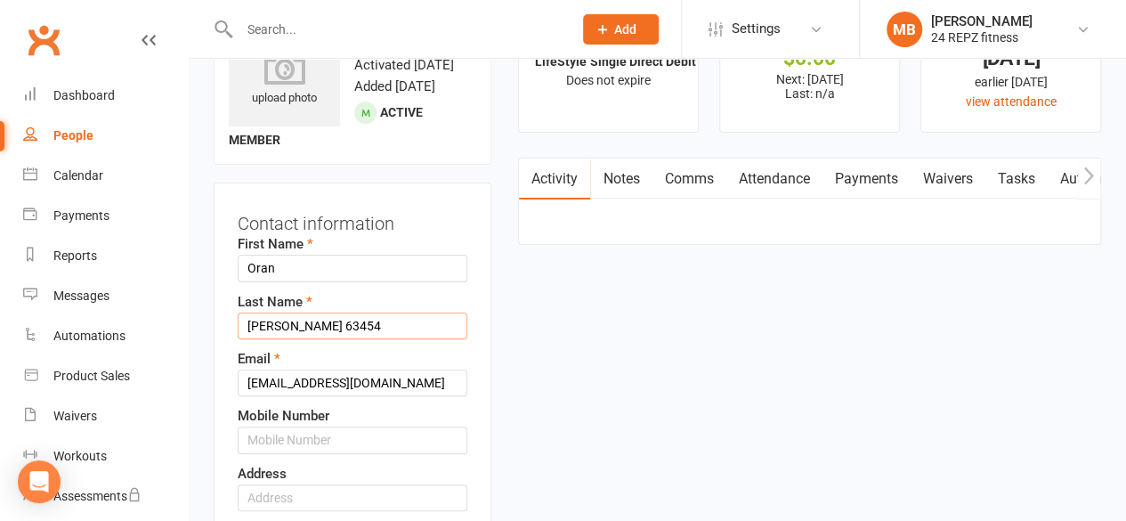
type input "Selman 63454"
drag, startPoint x: 366, startPoint y: 405, endPoint x: 125, endPoint y: 420, distance: 241.7
type input "oranselman177@gmail.com"
click at [283, 453] on input "text" at bounding box center [353, 439] width 230 height 27
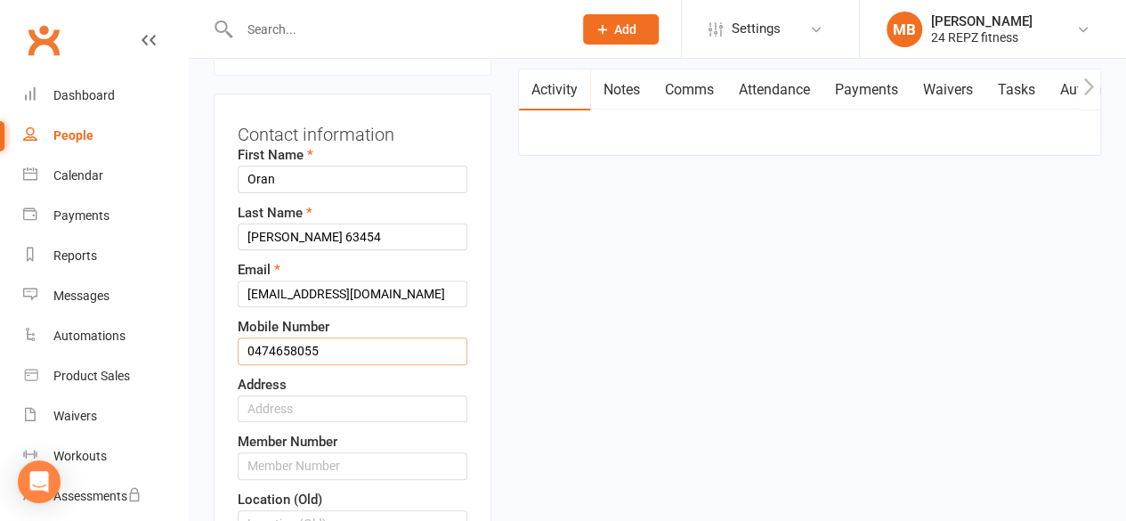
scroll to position [182, 0]
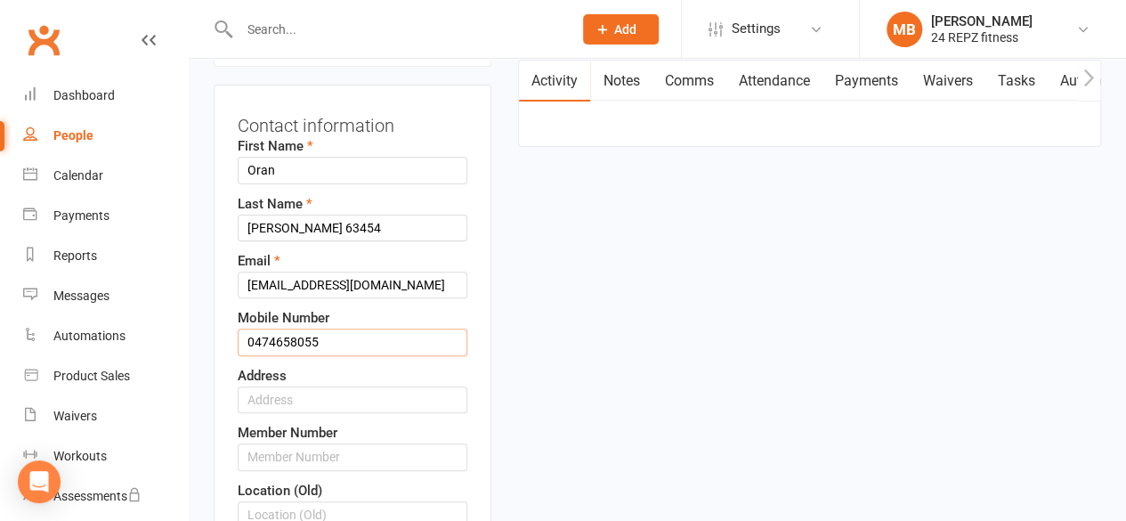
type input "0474658055"
click at [322, 413] on input "text" at bounding box center [353, 399] width 230 height 27
type input "59 Gray Street"
click at [389, 468] on input "text" at bounding box center [353, 456] width 230 height 27
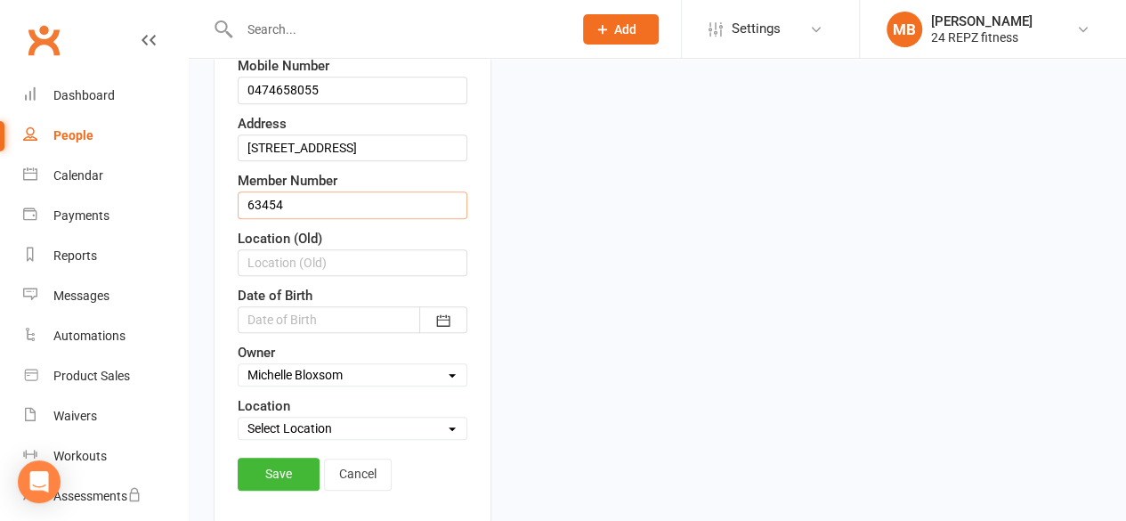
scroll to position [431, 0]
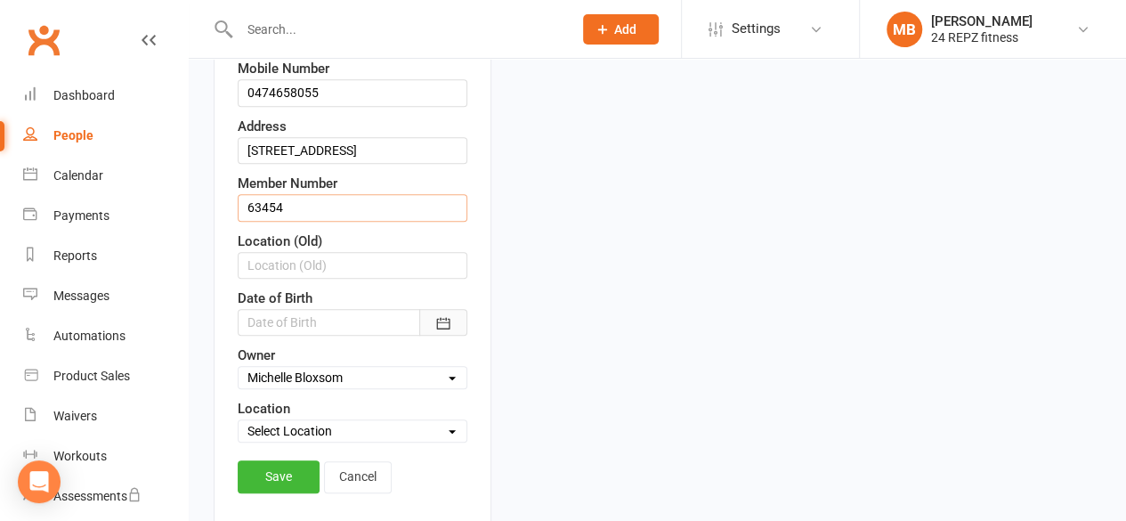
type input "63454"
click at [443, 332] on icon "button" at bounding box center [443, 323] width 18 height 18
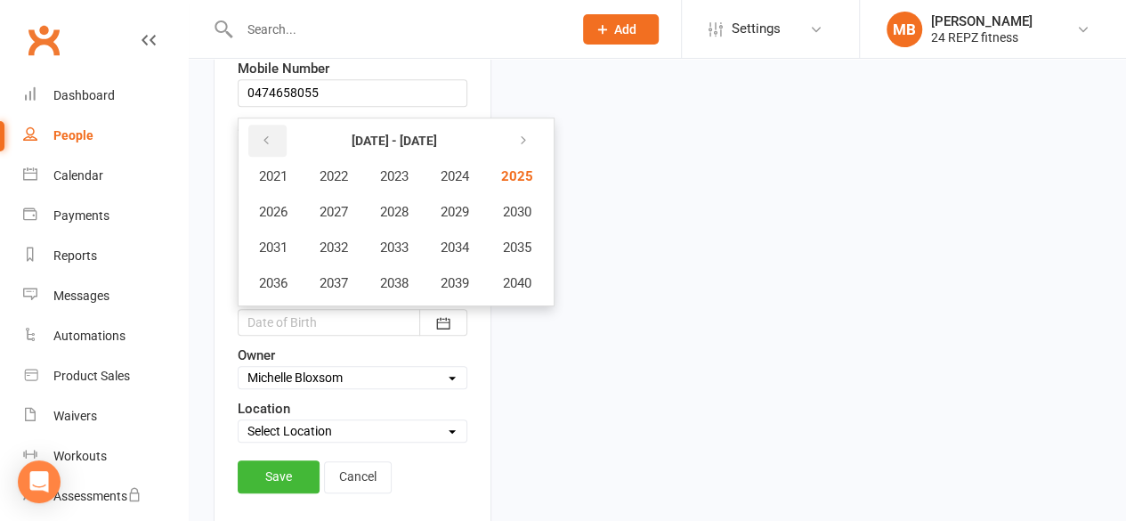
click at [268, 148] on icon "button" at bounding box center [266, 141] width 12 height 14
click at [337, 220] on span "2007" at bounding box center [334, 212] width 28 height 16
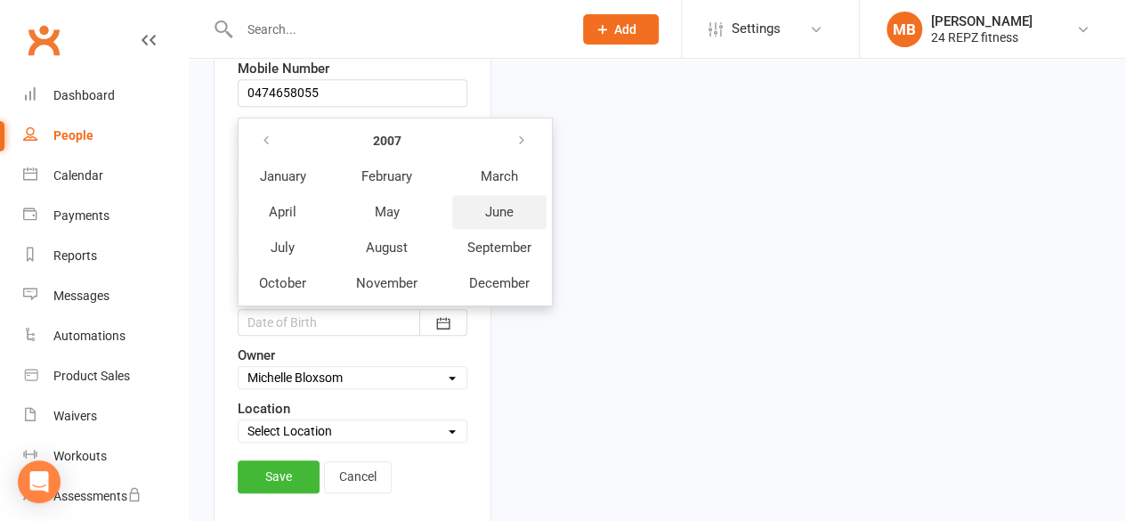
click at [524, 227] on button "June" at bounding box center [499, 212] width 94 height 34
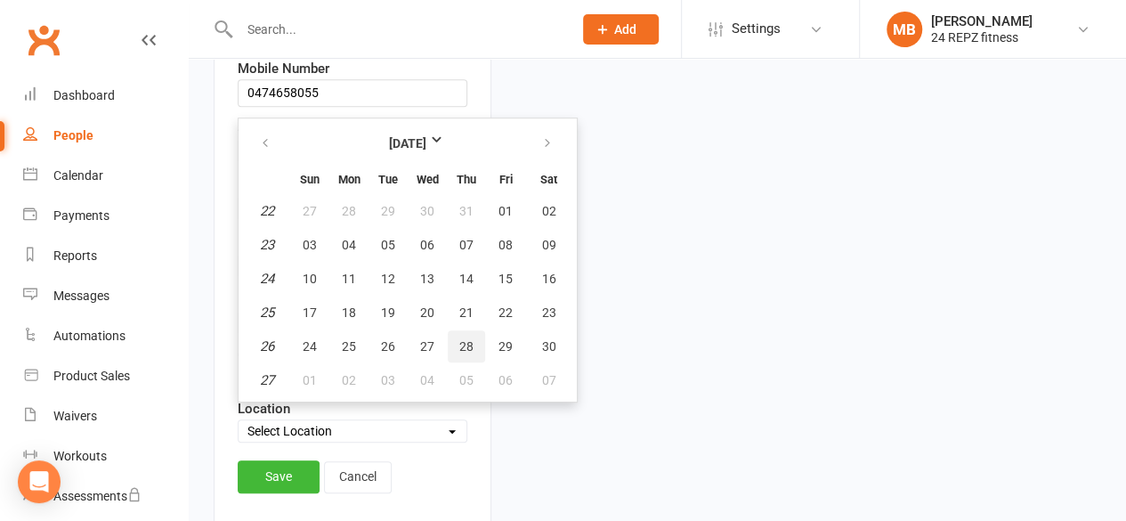
click at [470, 353] on span "28" at bounding box center [466, 346] width 14 height 14
type input "28 Jun 2007"
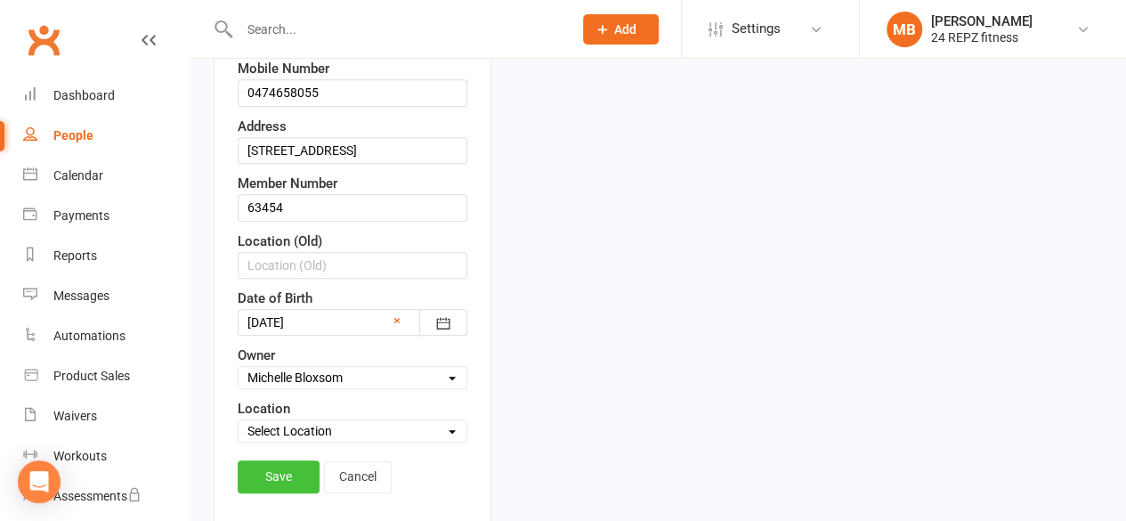
click at [272, 485] on link "Save" at bounding box center [279, 476] width 82 height 32
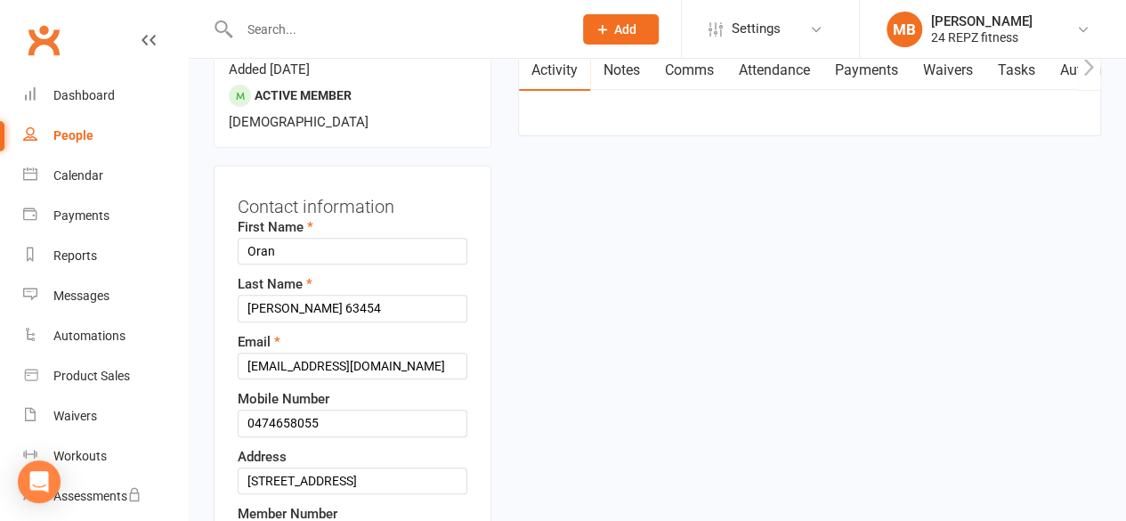
scroll to position [247, 0]
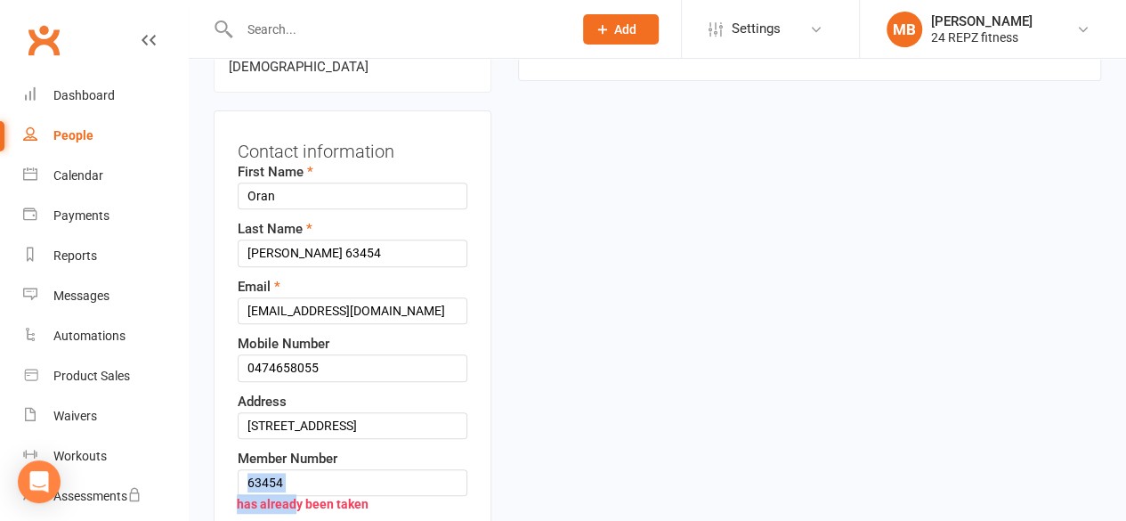
drag, startPoint x: 292, startPoint y: 437, endPoint x: 281, endPoint y: 428, distance: 13.9
click at [281, 448] on div "Member Number 63454 has already been taken" at bounding box center [353, 485] width 230 height 74
click at [287, 469] on input "63454" at bounding box center [353, 482] width 230 height 27
drag, startPoint x: 287, startPoint y: 430, endPoint x: 226, endPoint y: 433, distance: 60.6
click at [238, 448] on div "Member Number 63454 has already been taken" at bounding box center [353, 485] width 230 height 74
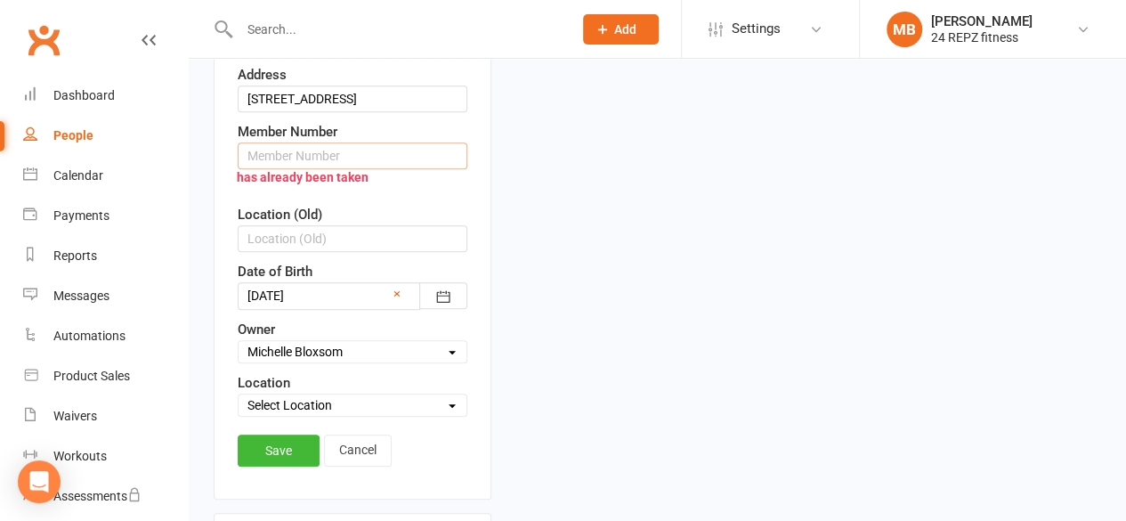
scroll to position [582, 0]
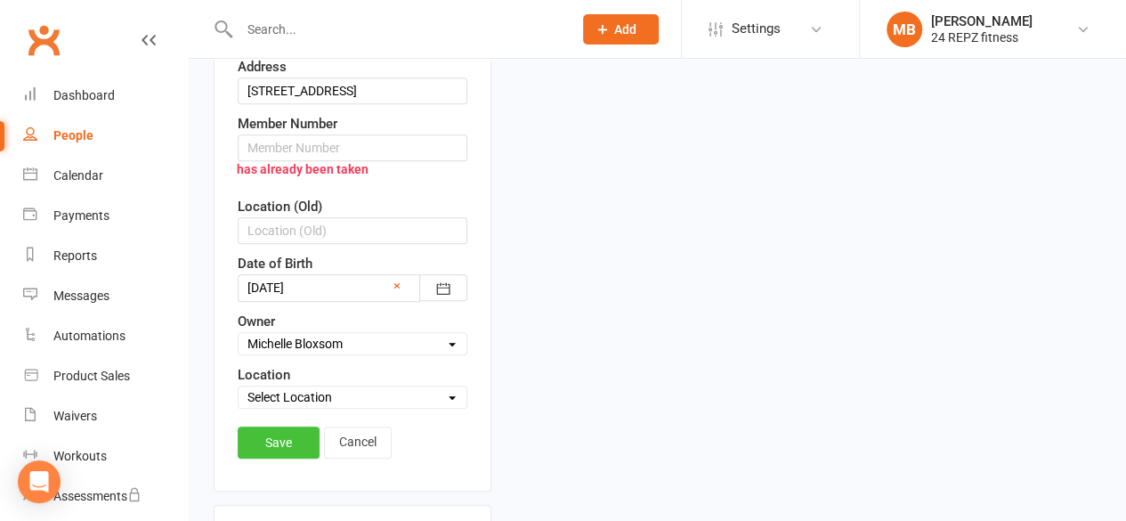
drag, startPoint x: 461, startPoint y: 292, endPoint x: 273, endPoint y: 378, distance: 206.7
click at [273, 378] on div "Contact information First Name Oran Last Name Selman 63454 Email oranselman177@…" at bounding box center [353, 134] width 278 height 716
click at [273, 426] on link "Save" at bounding box center [279, 442] width 82 height 32
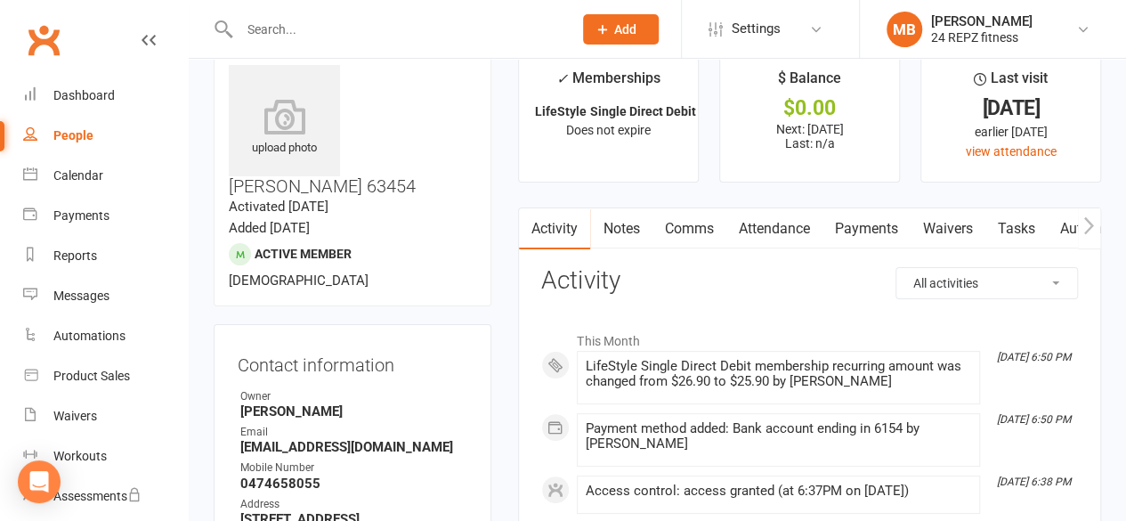
scroll to position [0, 0]
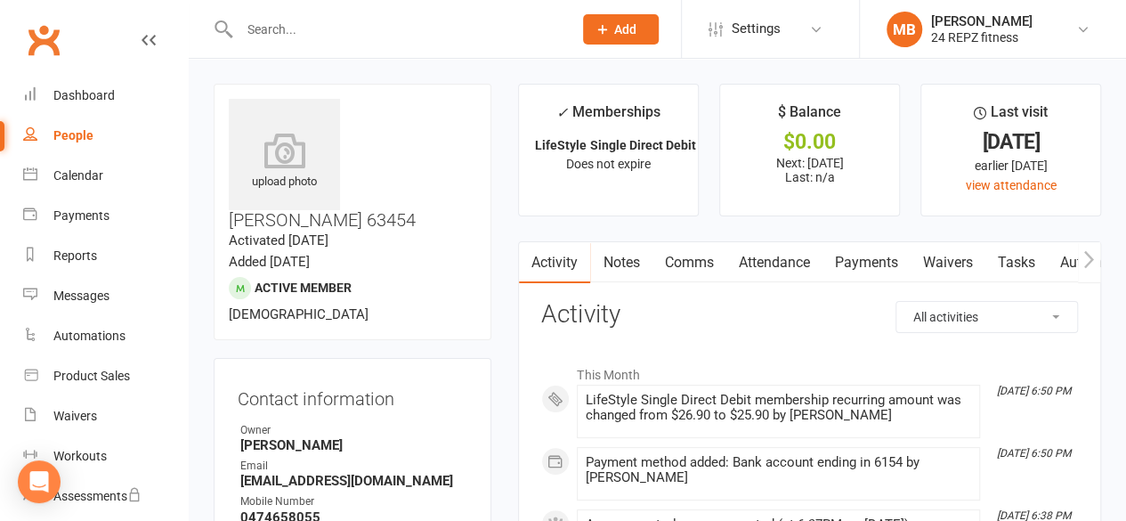
click at [327, 33] on input "text" at bounding box center [397, 29] width 327 height 25
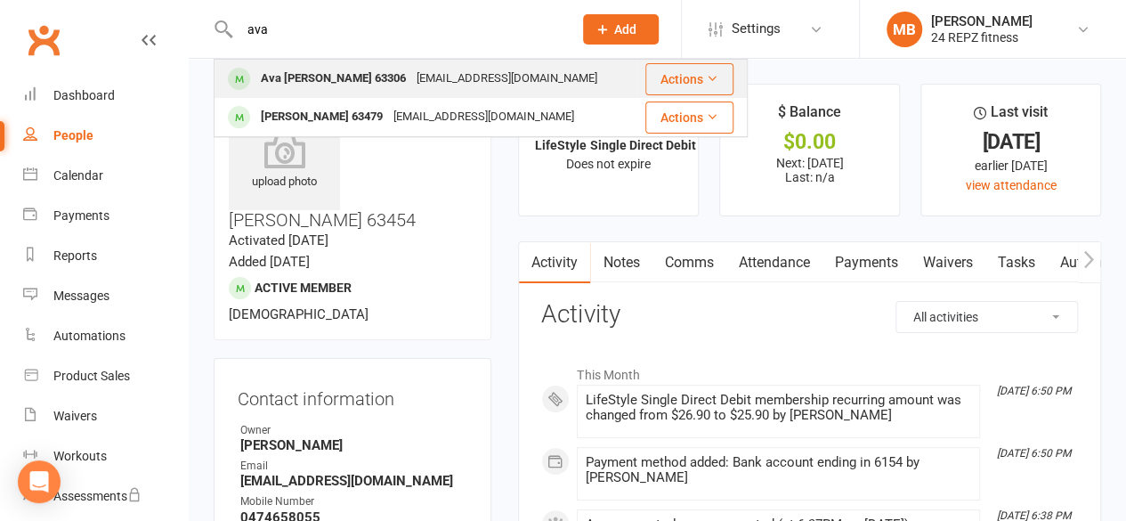
type input "ava"
click at [300, 72] on div "Ava Tom 63306" at bounding box center [333, 79] width 156 height 26
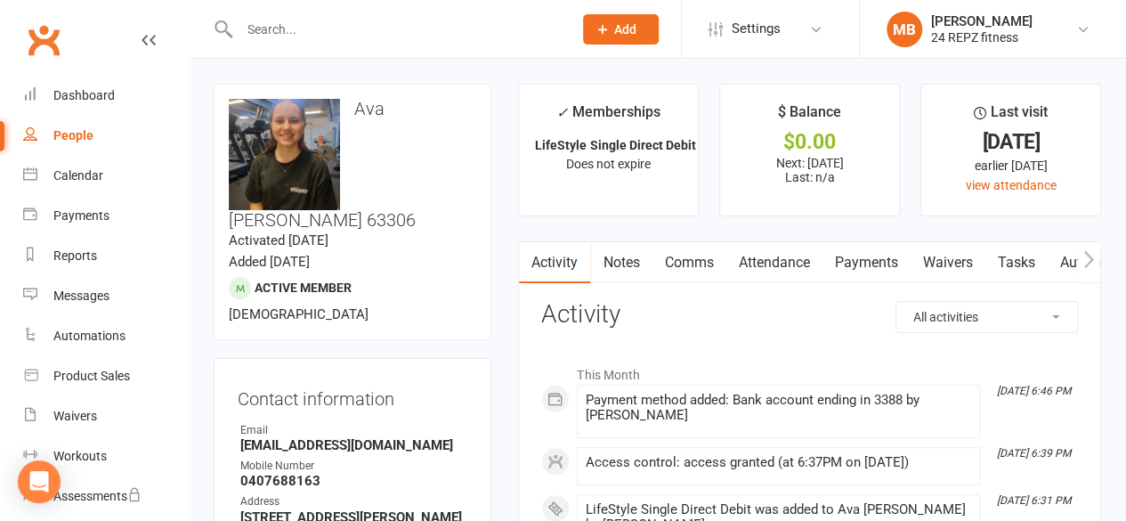
click at [295, 32] on input "text" at bounding box center [397, 29] width 327 height 25
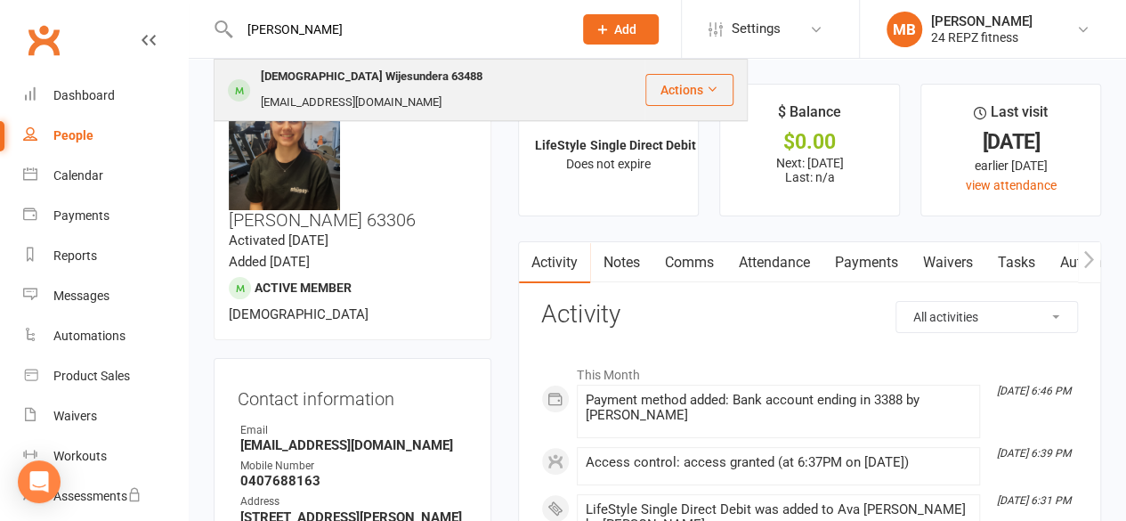
type input "budd"
click at [303, 76] on div "Buddhima Wijesundera 63488" at bounding box center [371, 77] width 232 height 26
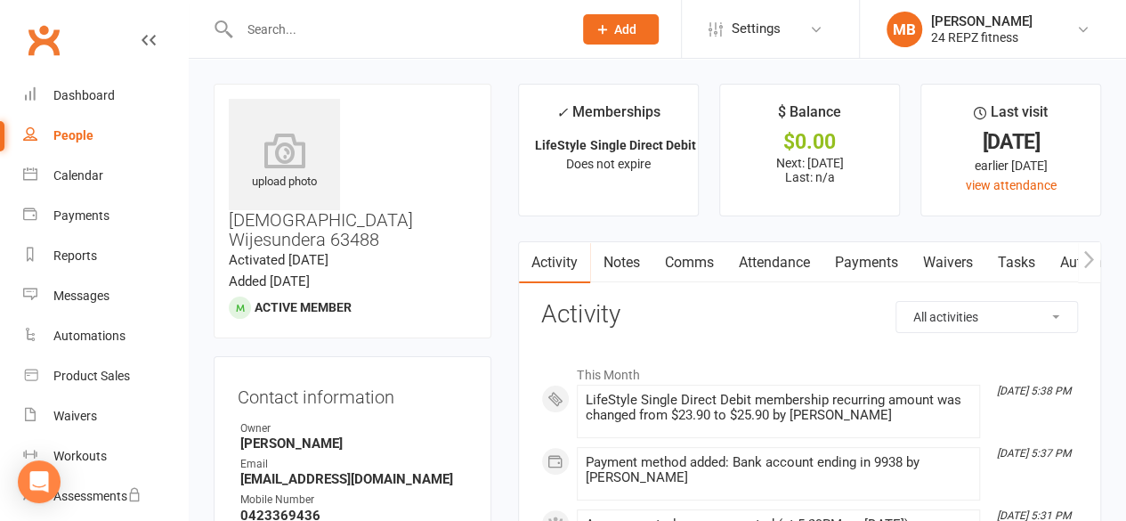
click at [286, 20] on input "text" at bounding box center [397, 29] width 327 height 25
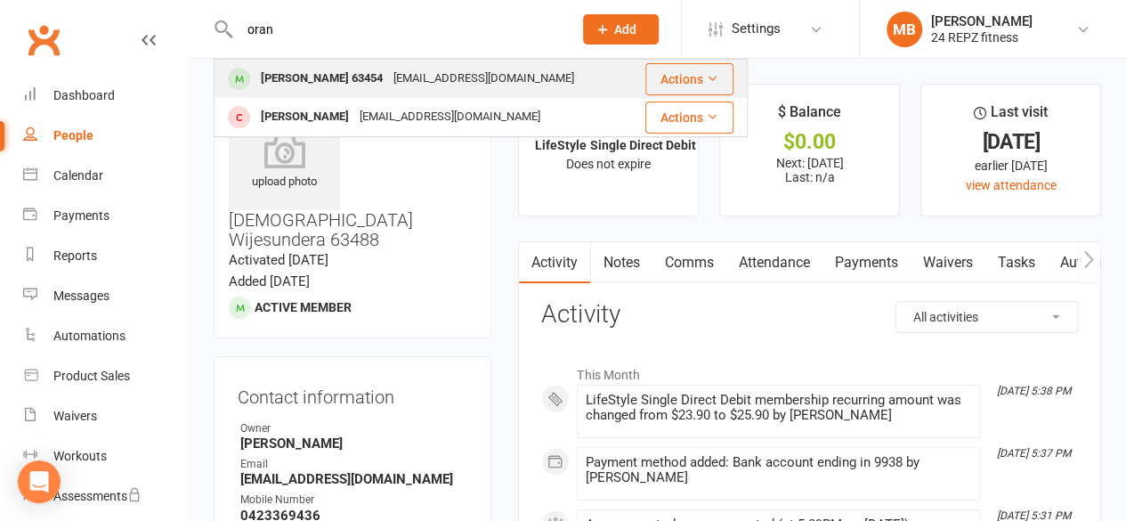
type input "oran"
click at [322, 89] on div "Oran Selman 63454" at bounding box center [321, 79] width 133 height 26
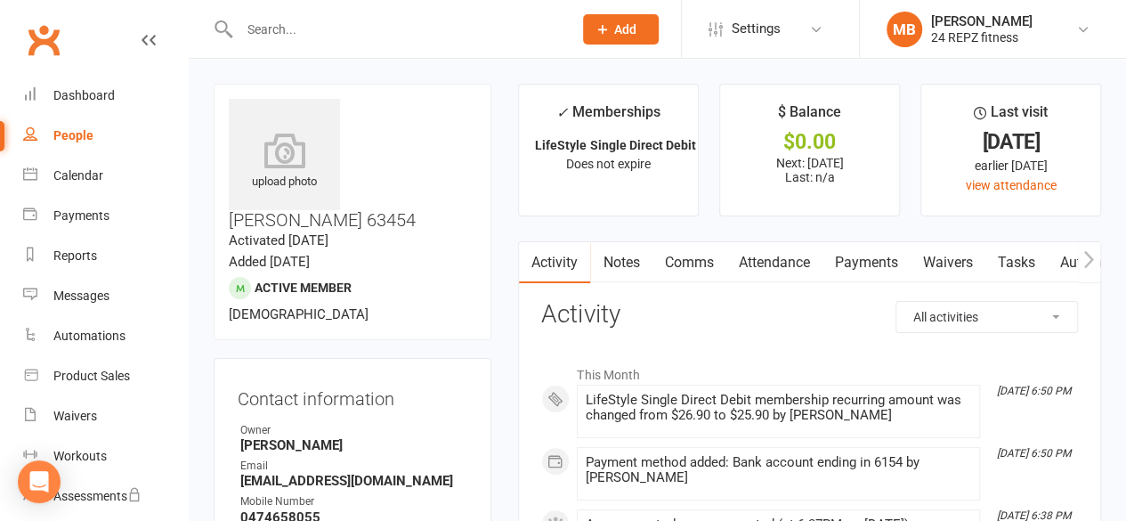
click at [286, 18] on input "text" at bounding box center [397, 29] width 327 height 25
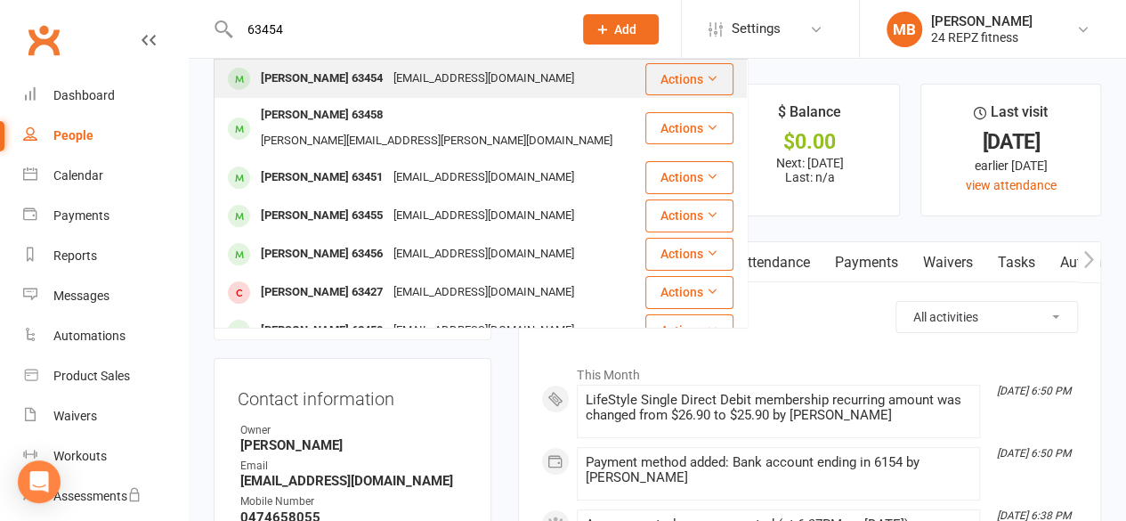
type input "63454"
click at [354, 78] on div "Oran Selman 63454" at bounding box center [321, 79] width 133 height 26
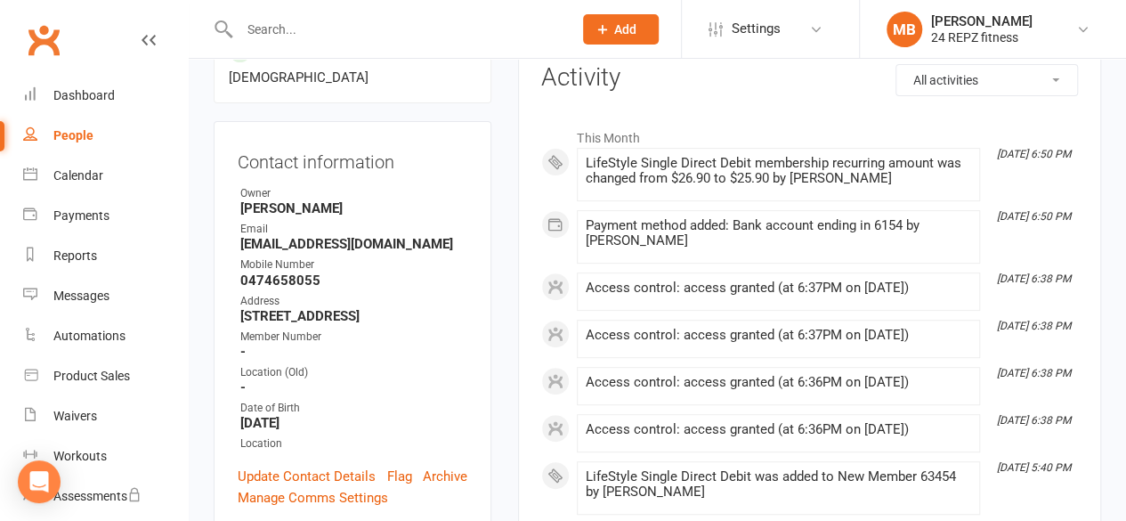
scroll to position [245, 0]
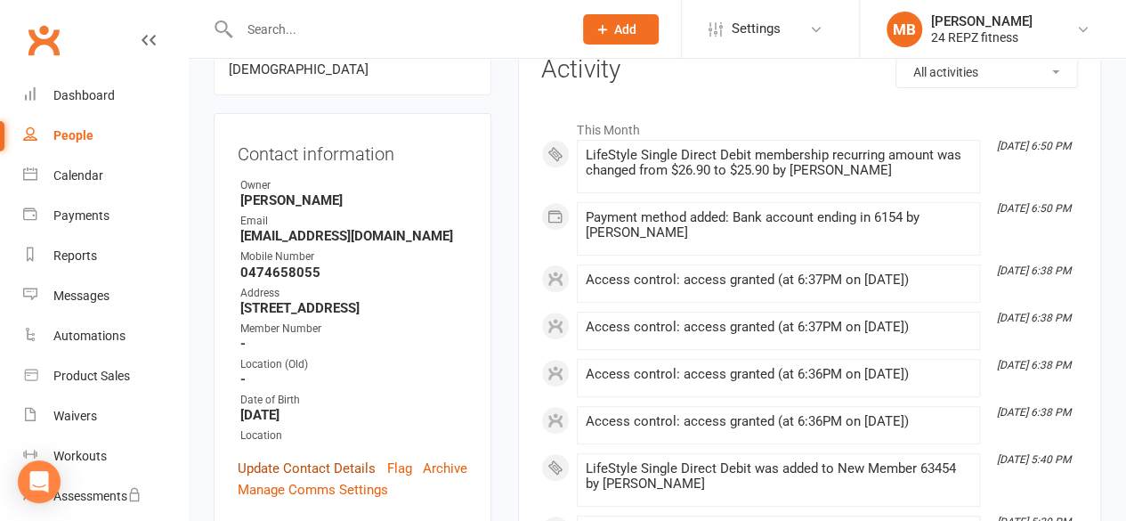
click at [331, 458] on link "Update Contact Details" at bounding box center [307, 468] width 138 height 21
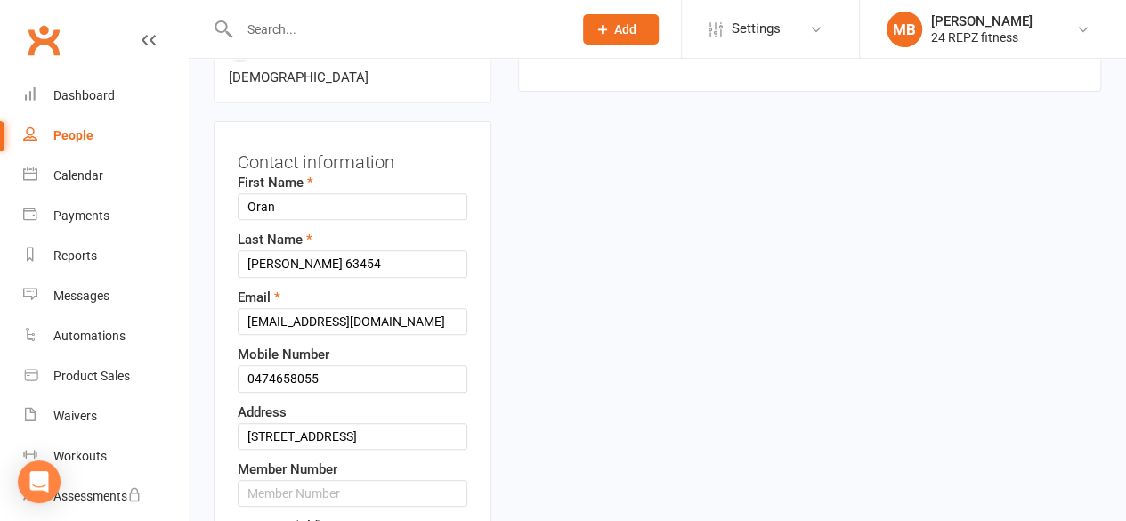
scroll to position [274, 0]
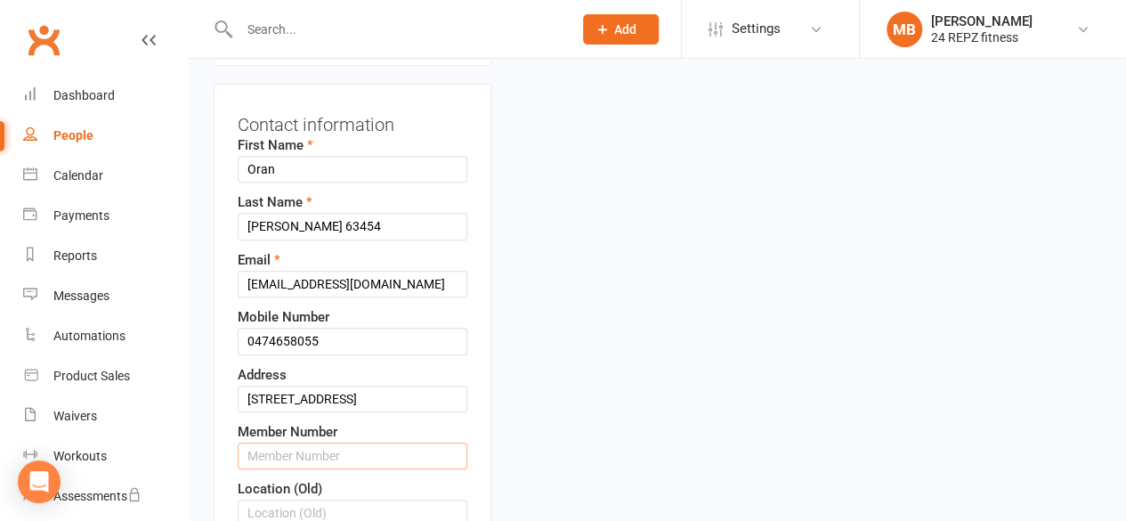
click at [355, 442] on input "text" at bounding box center [353, 455] width 230 height 27
type input "63454"
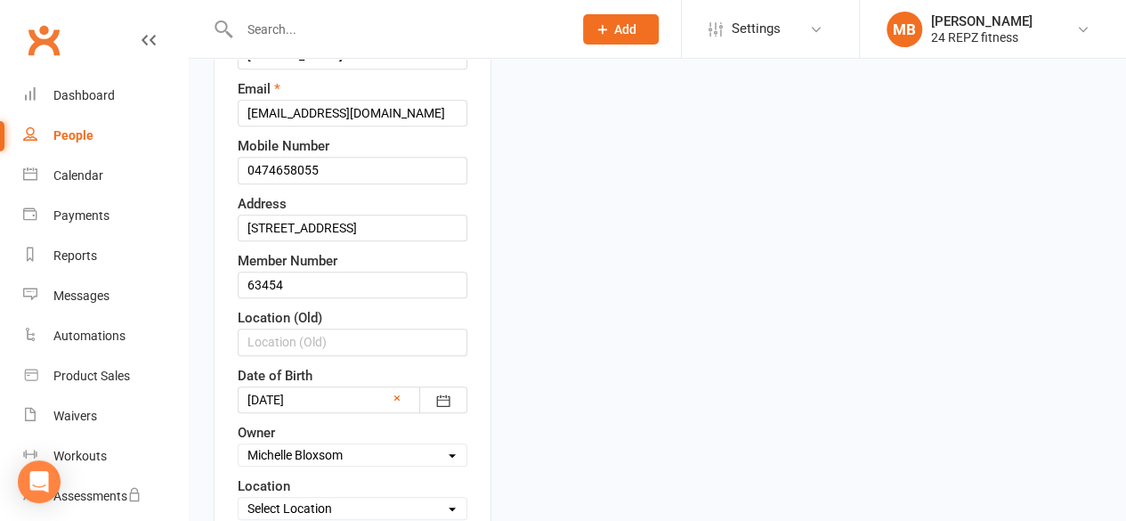
scroll to position [448, 0]
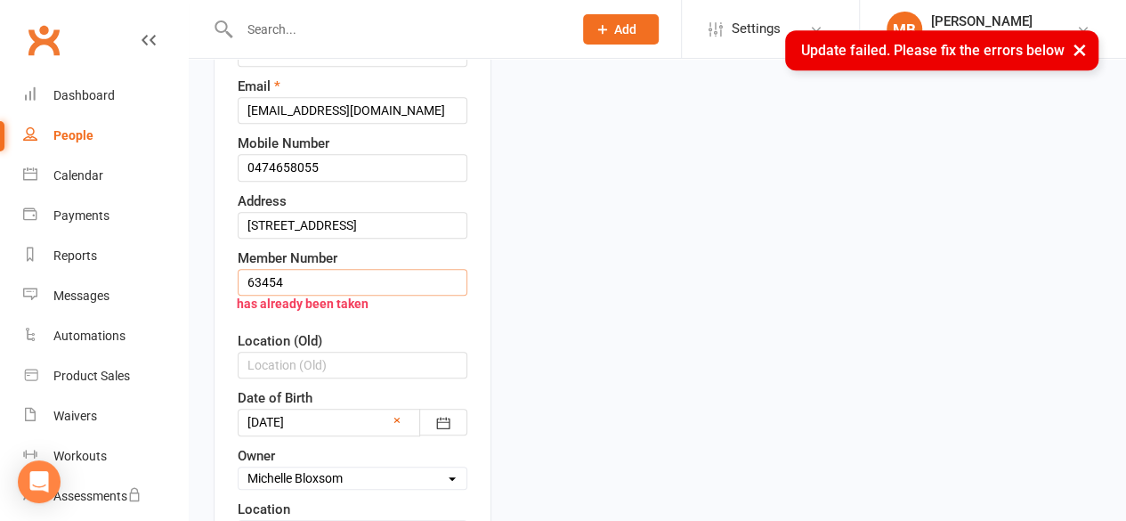
drag, startPoint x: 306, startPoint y: 223, endPoint x: 187, endPoint y: 243, distance: 120.9
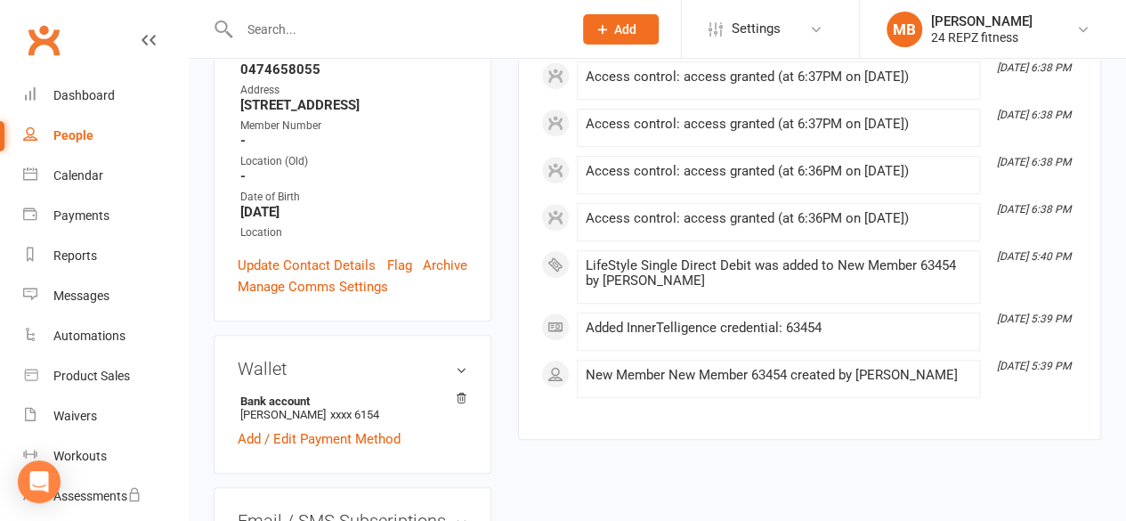
scroll to position [0, 0]
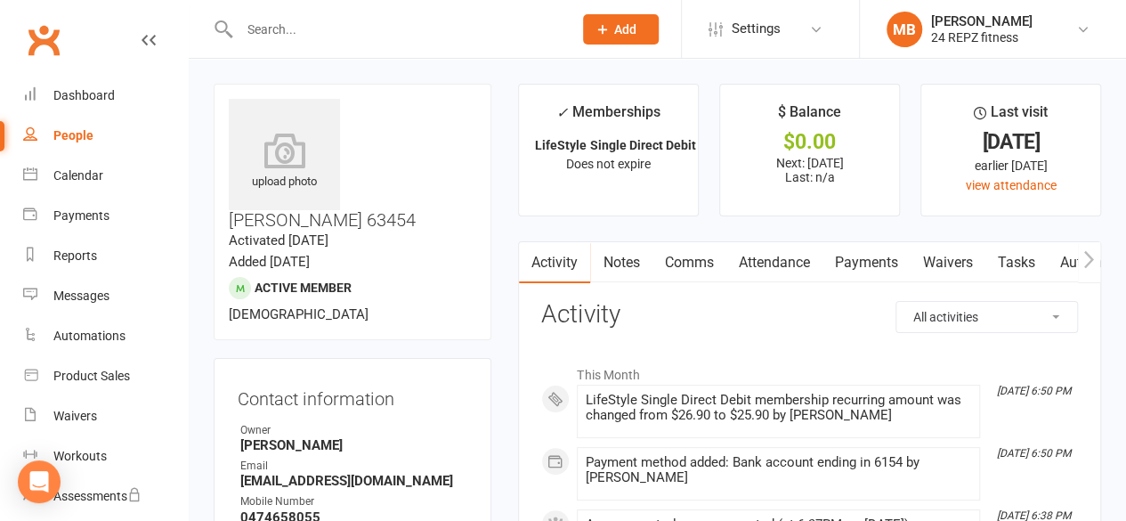
click at [299, 28] on input "text" at bounding box center [397, 29] width 327 height 25
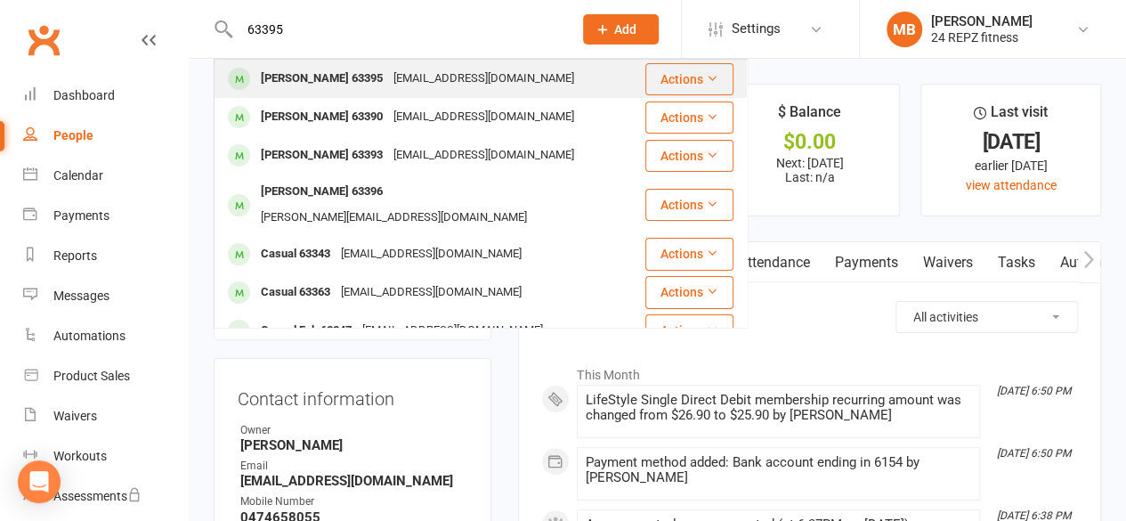
type input "63395"
click at [345, 76] on div "Jesse Kearns 63395" at bounding box center [321, 79] width 133 height 26
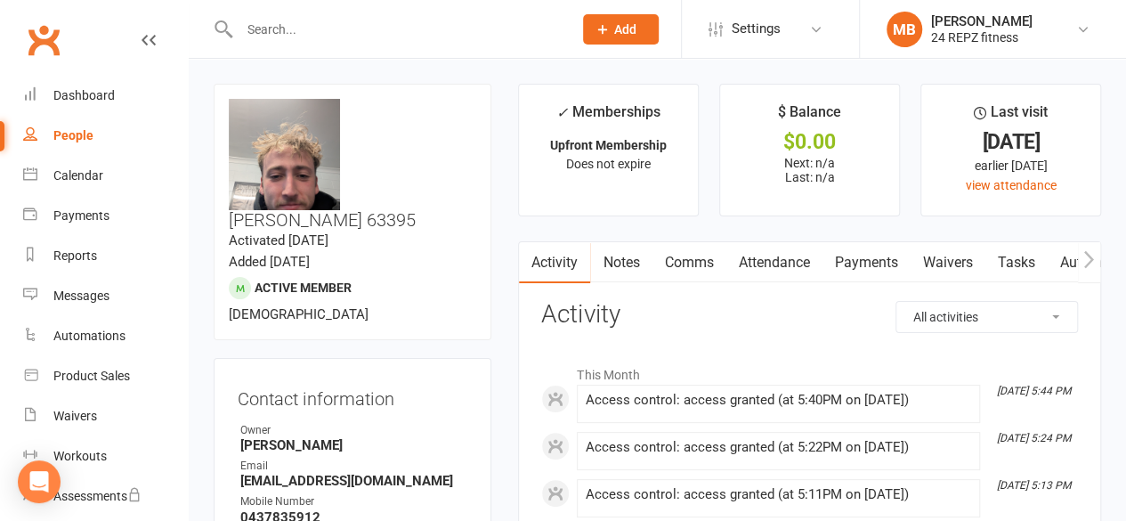
click at [350, 20] on input "text" at bounding box center [397, 29] width 327 height 25
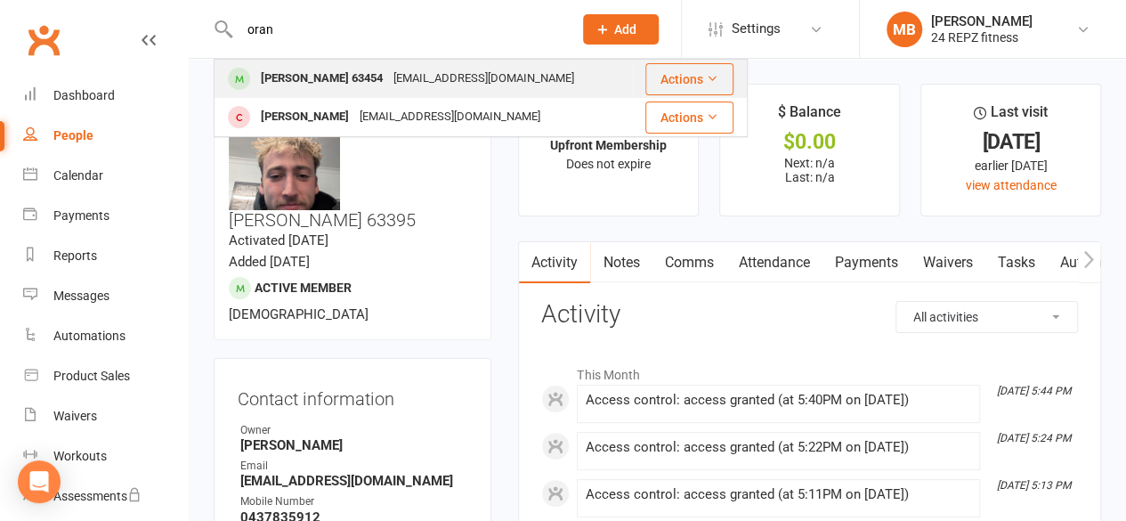
type input "oran"
click at [333, 83] on div "Oran Selman 63454" at bounding box center [321, 79] width 133 height 26
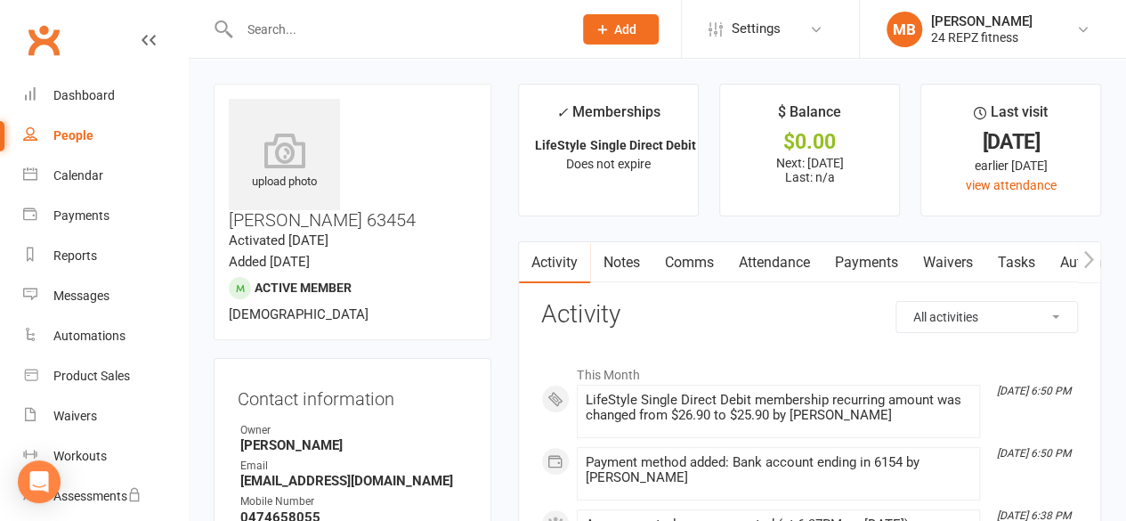
click at [290, 28] on input "text" at bounding box center [397, 29] width 327 height 25
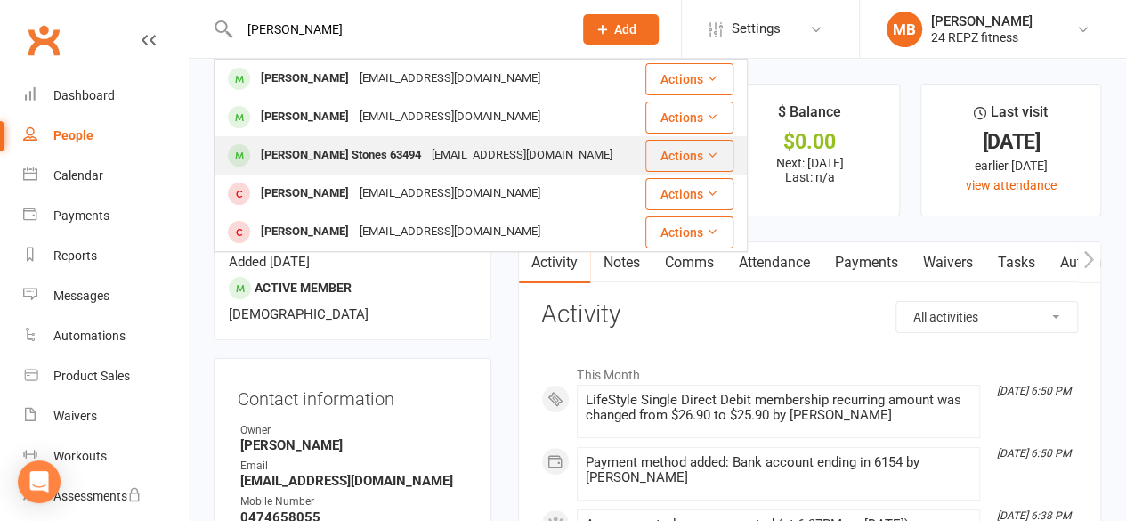
type input "taylor"
click at [360, 158] on div "Taylor Stones 63494" at bounding box center [340, 155] width 171 height 26
